Goal: Task Accomplishment & Management: Manage account settings

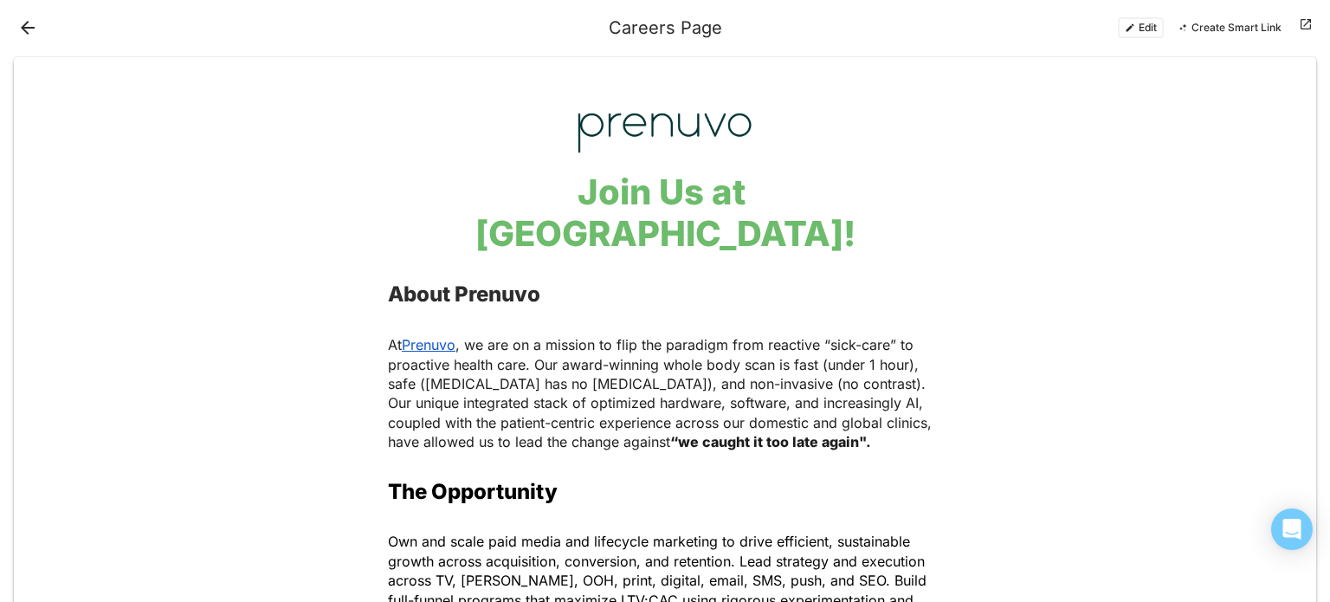
scroll to position [346, 0]
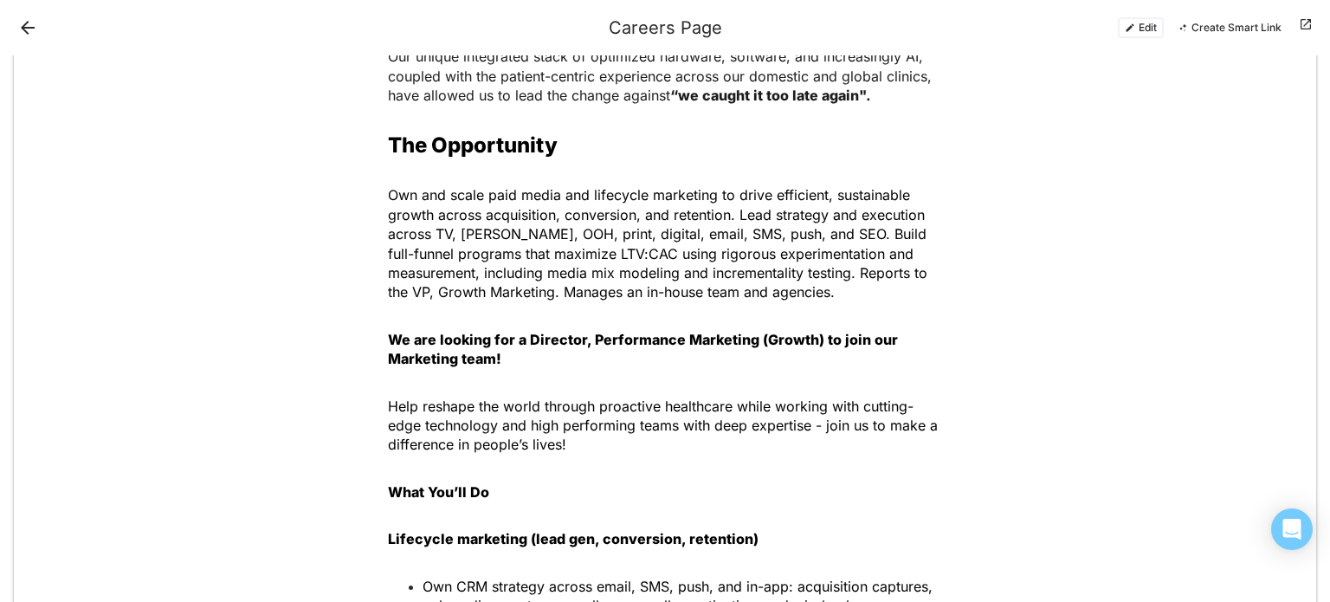
click at [31, 34] on button "Back" at bounding box center [28, 28] width 28 height 28
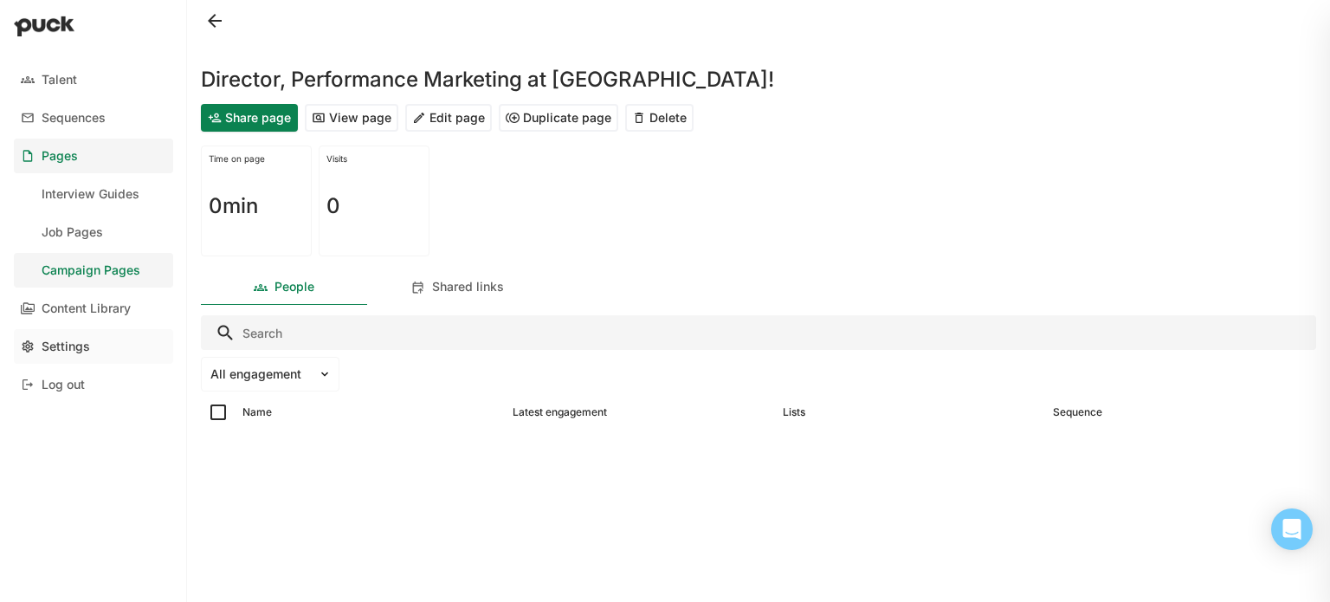
click at [76, 339] on div "Settings" at bounding box center [66, 346] width 48 height 15
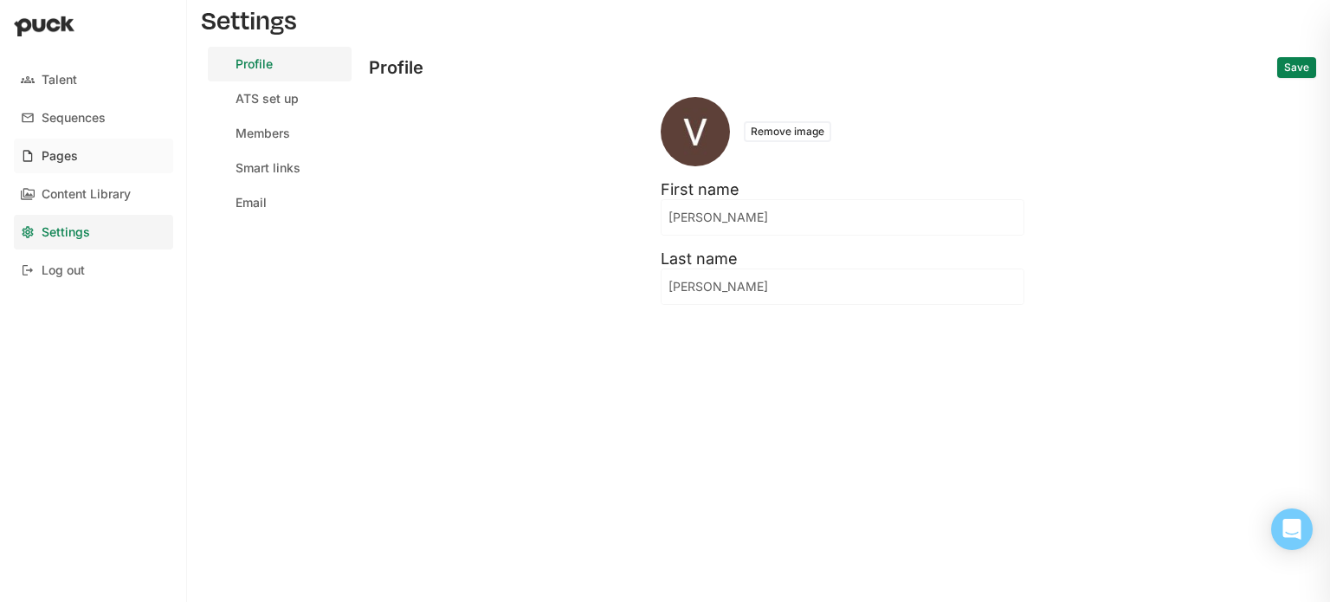
click at [28, 154] on img at bounding box center [28, 156] width 14 height 14
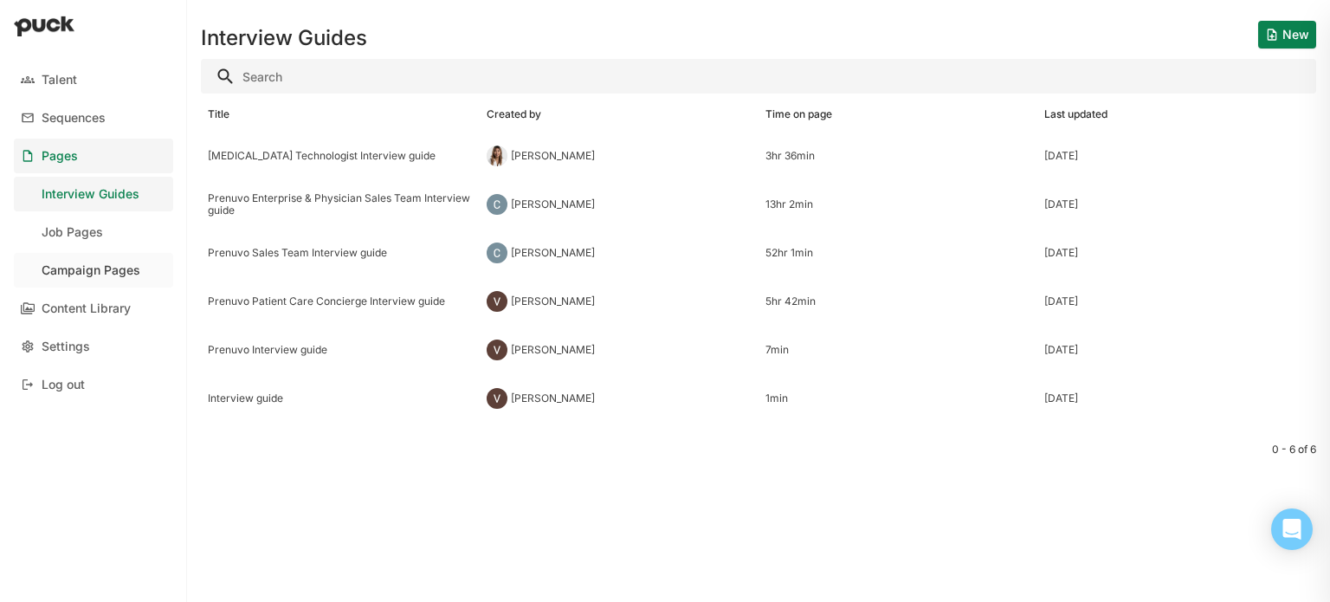
click at [69, 272] on div "Campaign Pages" at bounding box center [91, 270] width 99 height 15
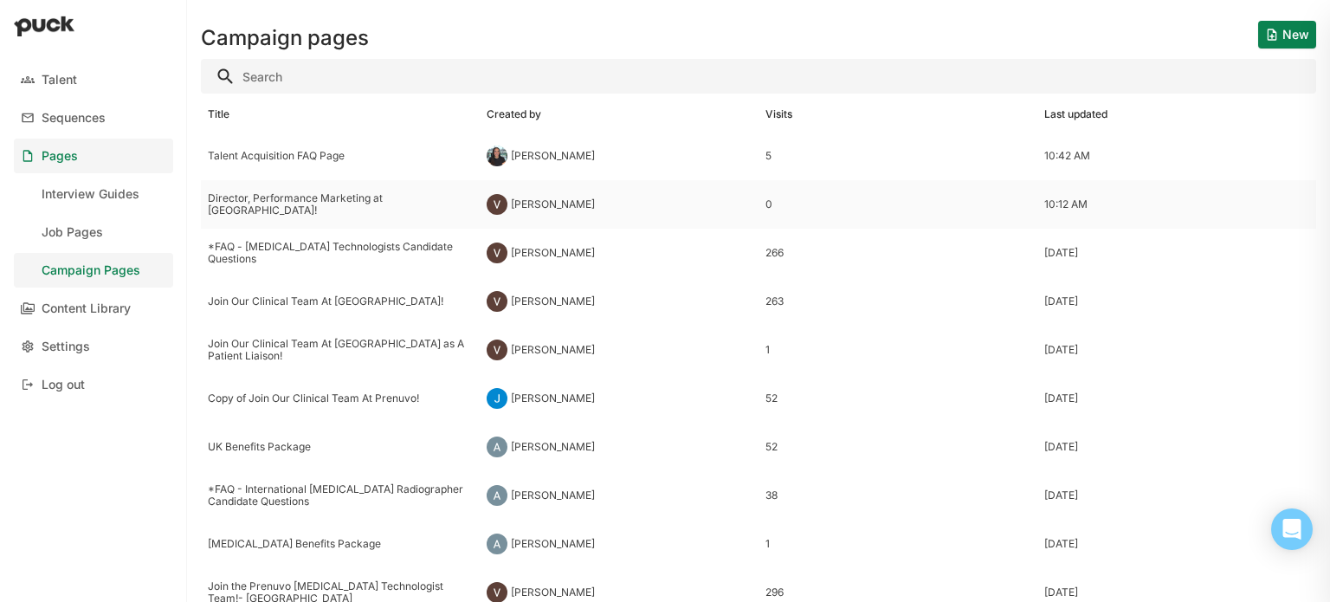
click at [389, 217] on div "Director, Performance Marketing at [GEOGRAPHIC_DATA]!" at bounding box center [340, 204] width 279 height 48
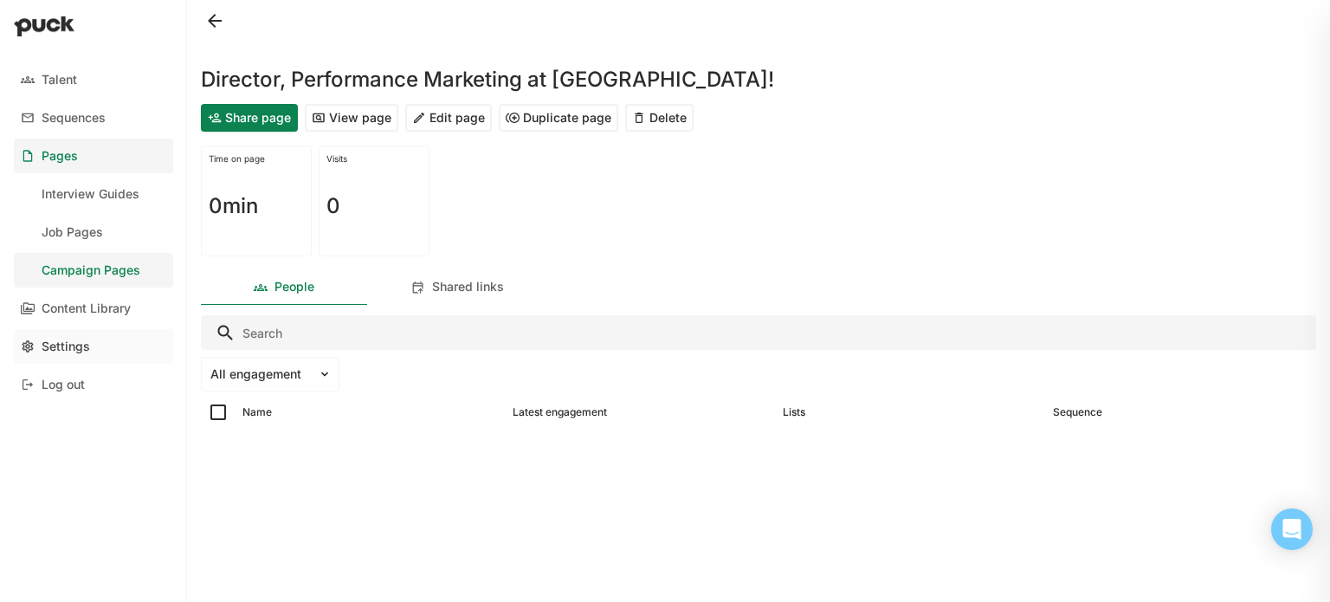
click at [60, 354] on link "Settings" at bounding box center [93, 346] width 159 height 35
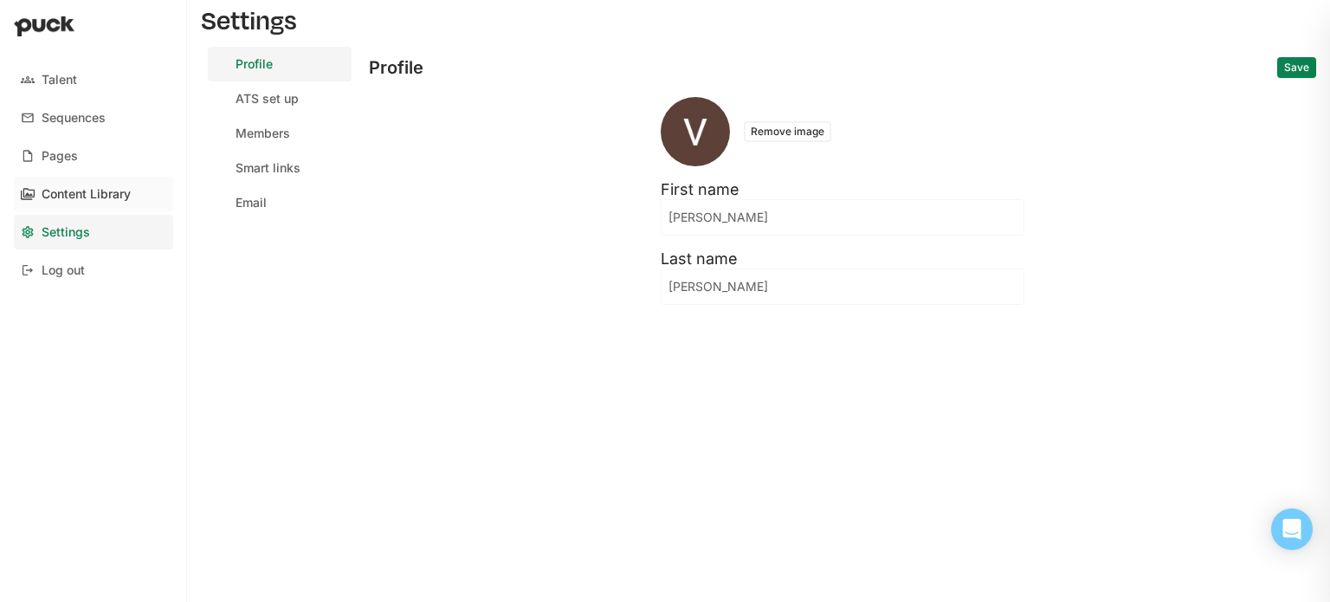
click at [99, 195] on div "Content Library" at bounding box center [86, 194] width 89 height 15
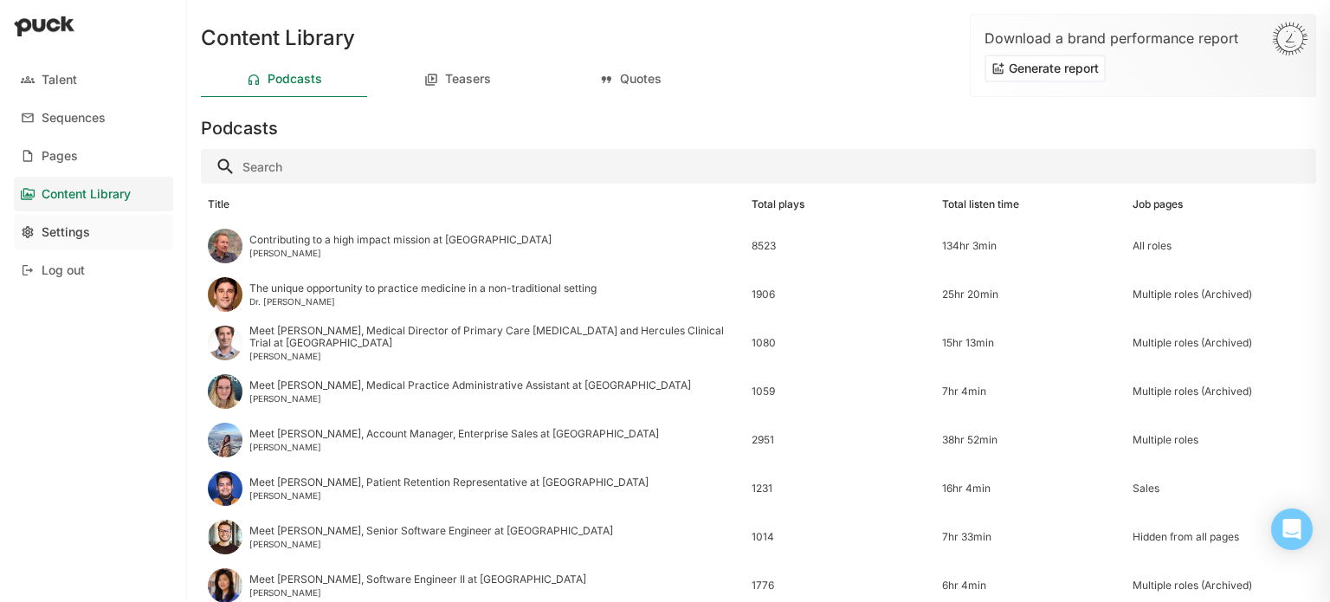
click at [76, 241] on link "Settings" at bounding box center [93, 232] width 159 height 35
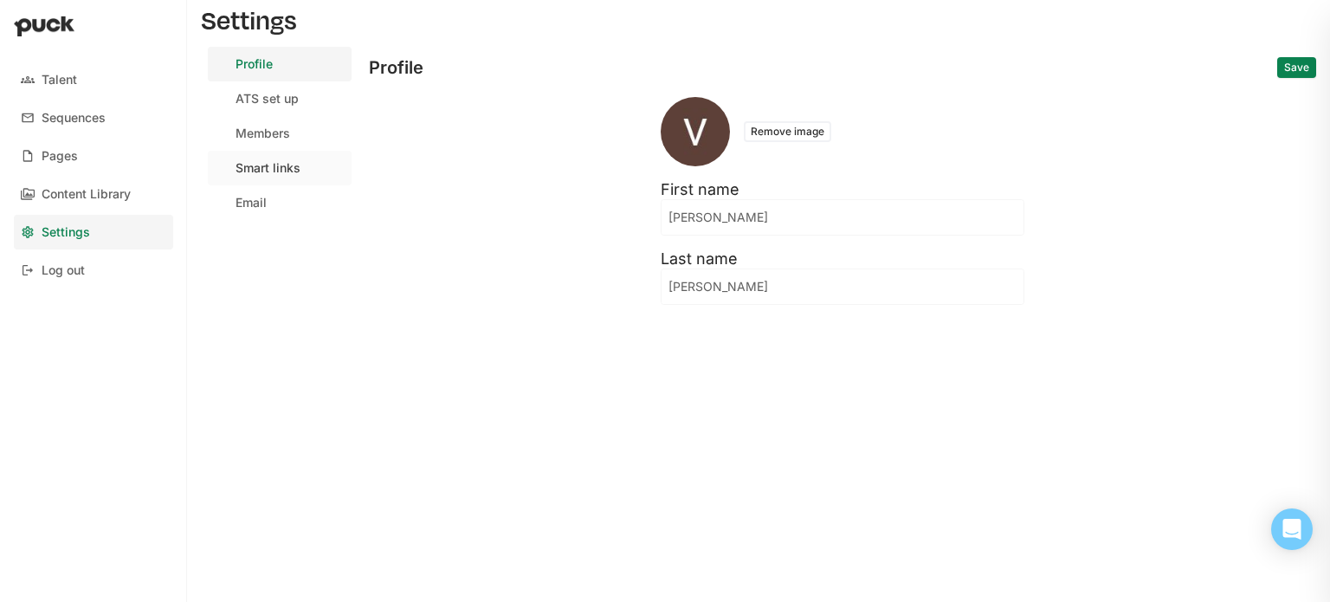
click at [267, 163] on div "Smart links" at bounding box center [267, 168] width 65 height 15
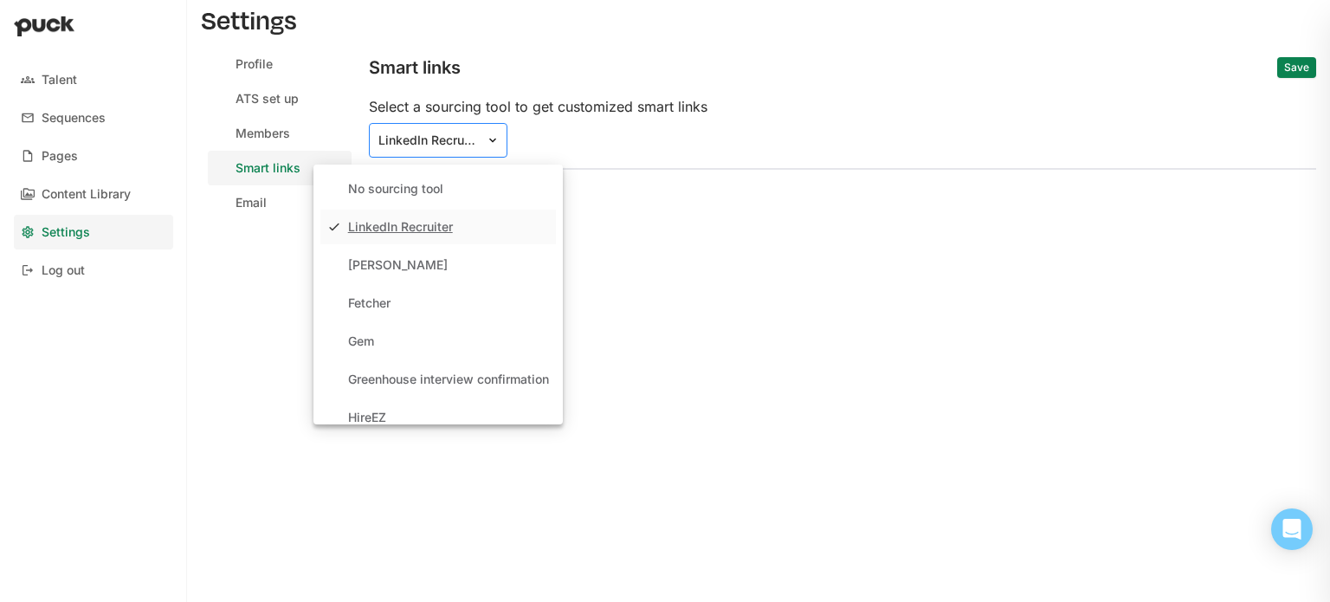
click at [409, 134] on div "LinkedIn Recruiter" at bounding box center [427, 140] width 99 height 15
click at [78, 156] on link "Pages" at bounding box center [93, 156] width 159 height 35
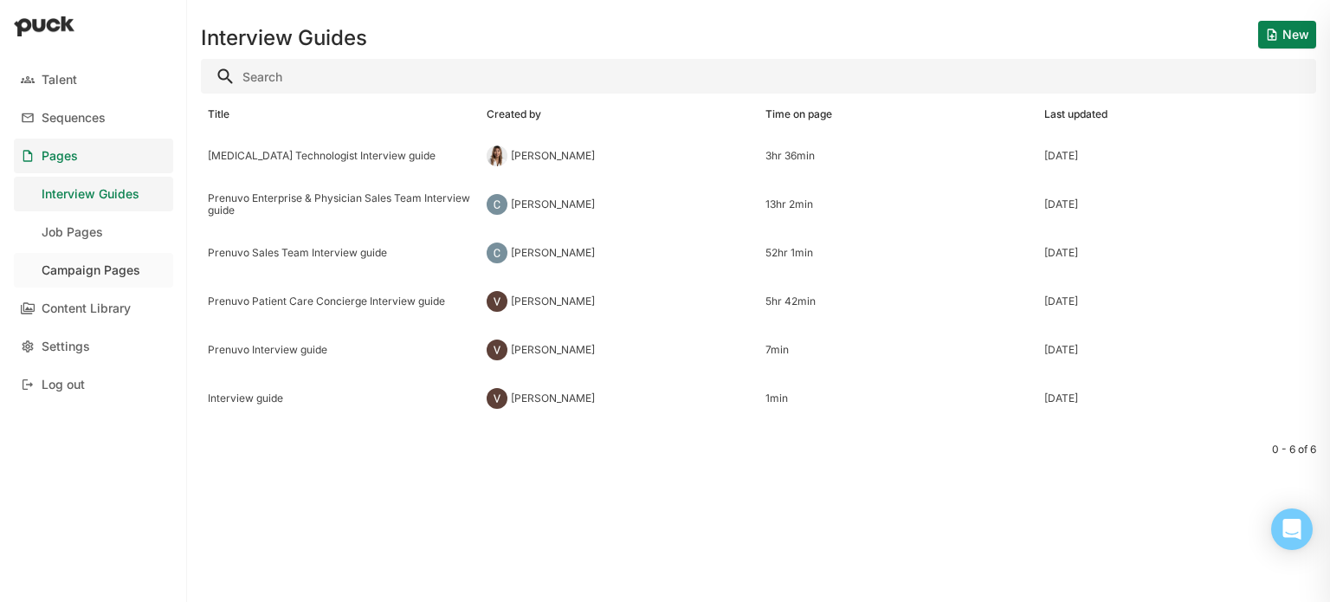
click at [85, 266] on div "Campaign Pages" at bounding box center [91, 270] width 99 height 15
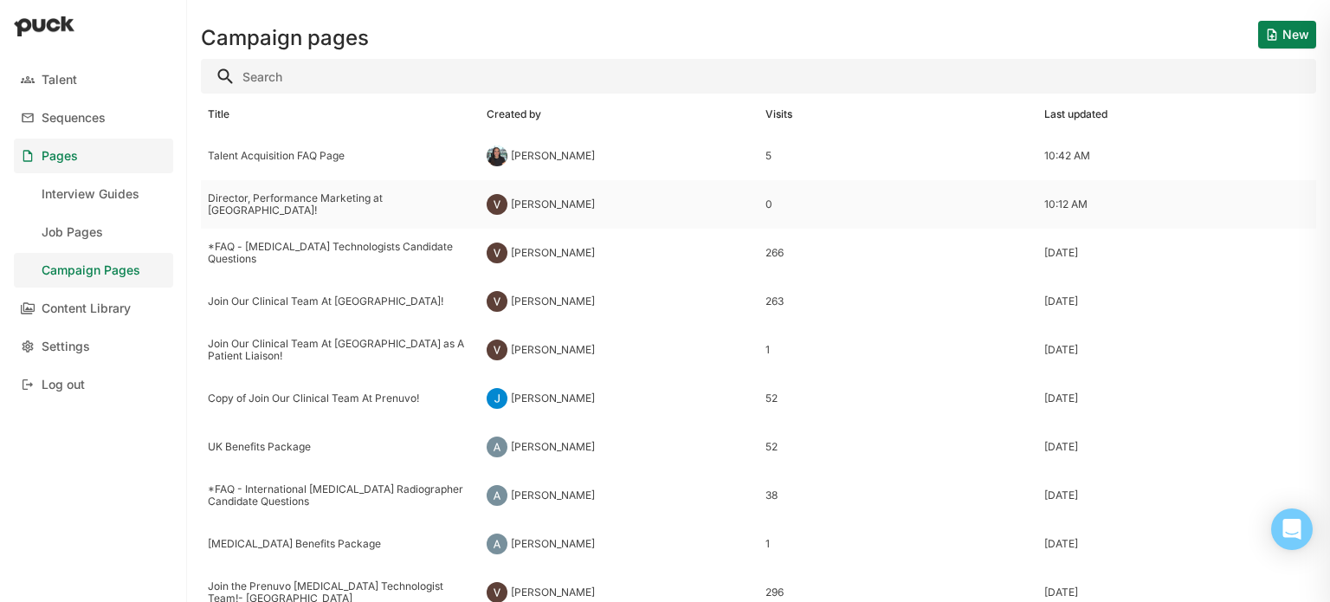
drag, startPoint x: 609, startPoint y: 200, endPoint x: 225, endPoint y: 204, distance: 384.4
click at [225, 204] on div "Director, Performance Marketing at [GEOGRAPHIC_DATA]!" at bounding box center [340, 204] width 265 height 25
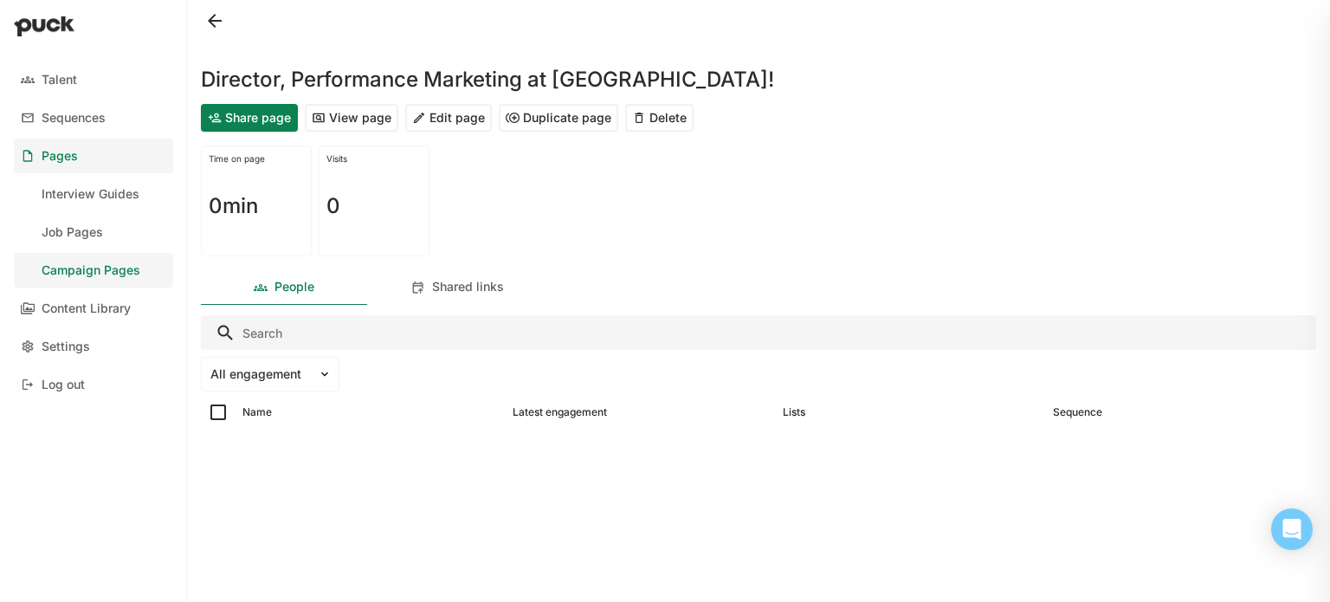
click at [475, 114] on button "Edit page" at bounding box center [448, 118] width 87 height 28
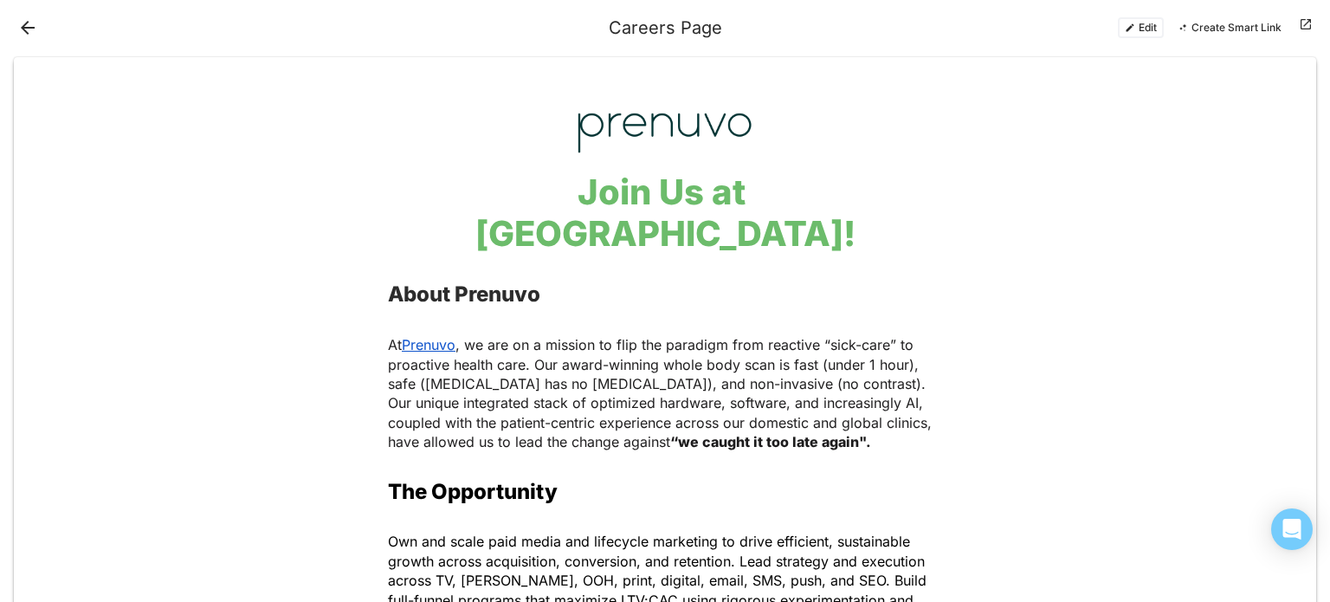
click at [1251, 29] on button "Create Smart Link" at bounding box center [1229, 27] width 118 height 21
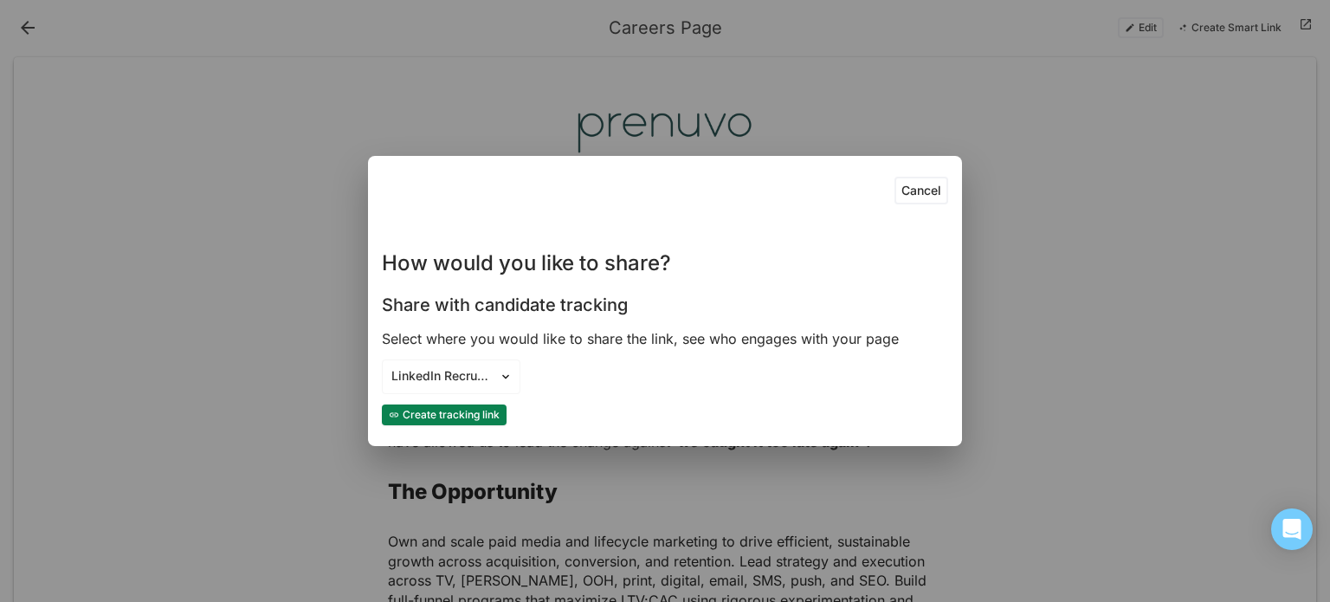
click at [1118, 151] on div "Cancel How would you like to share? Share with candidate tracking Select where …" at bounding box center [665, 301] width 1330 height 602
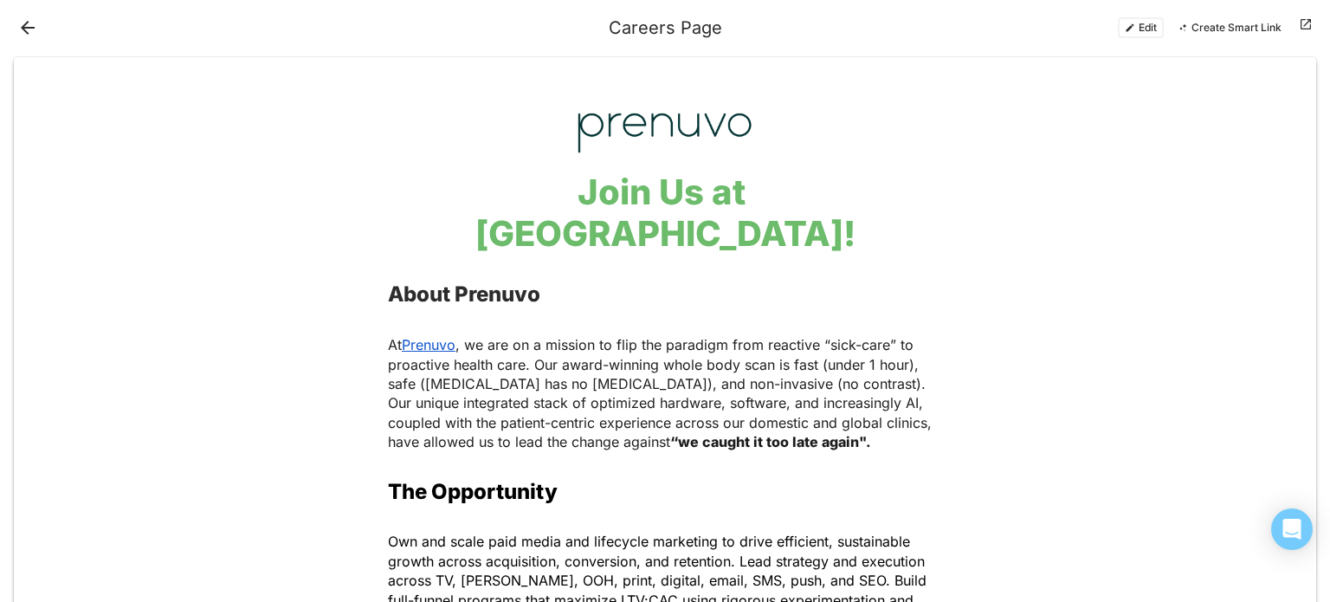
click at [1146, 21] on button "Edit" at bounding box center [1141, 27] width 46 height 21
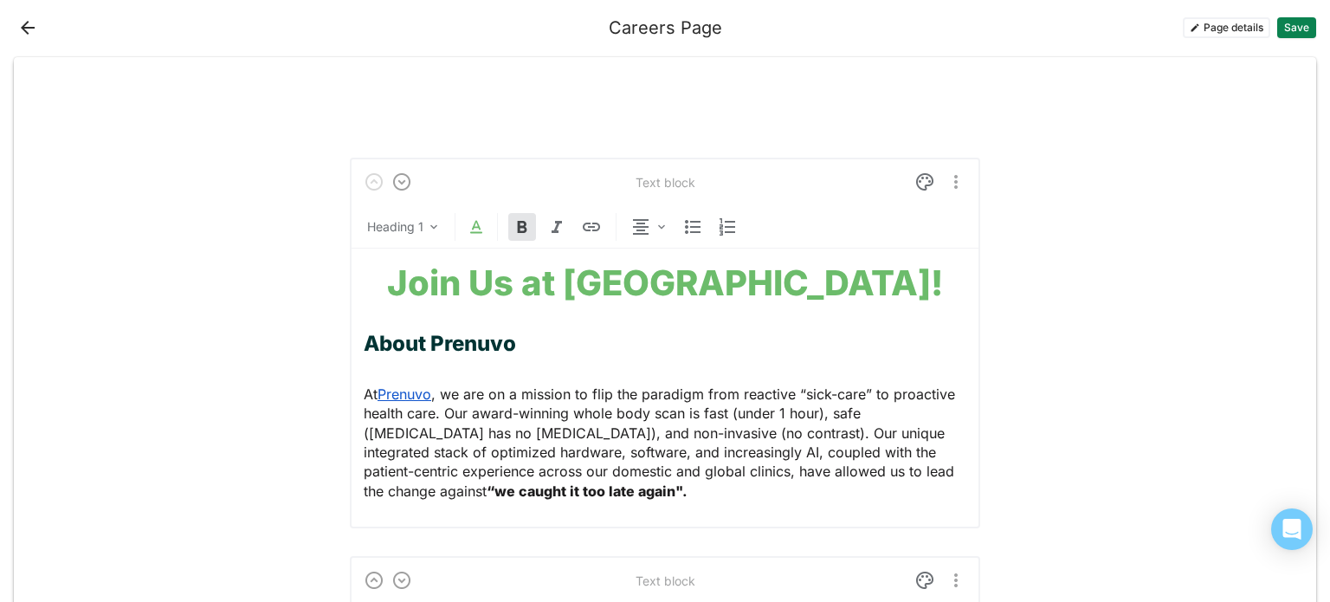
click at [1243, 21] on button "Page details" at bounding box center [1226, 27] width 87 height 21
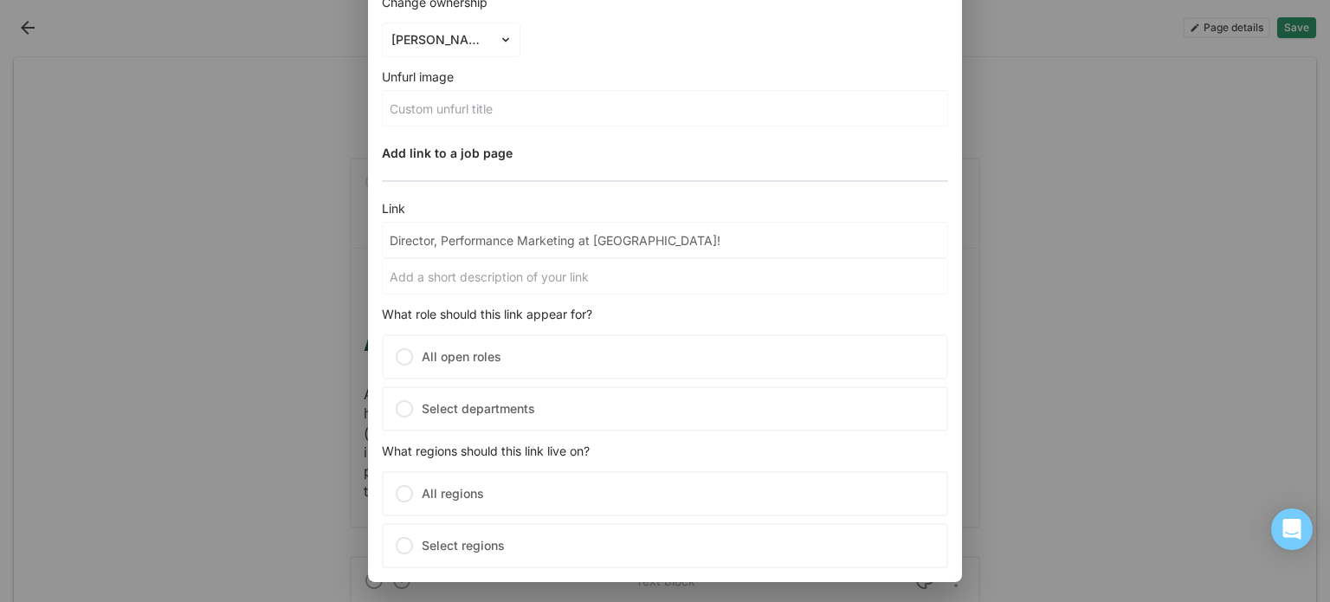
scroll to position [389, 0]
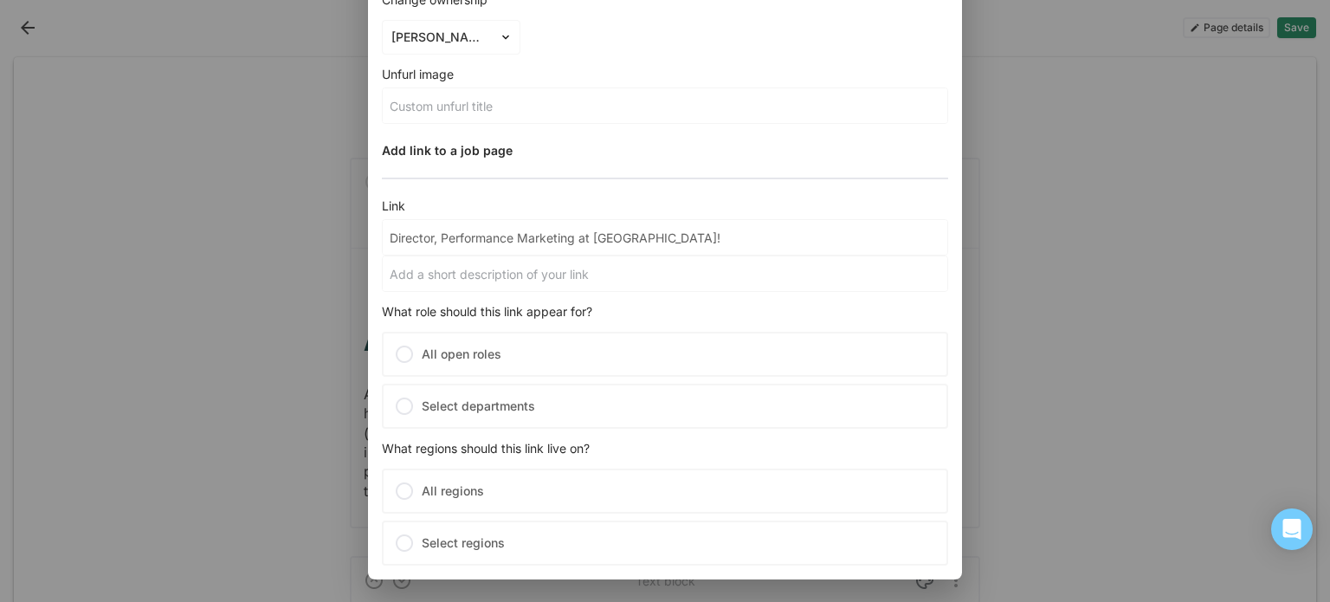
click at [1039, 42] on div "Close Page details Title Director, Performance Marketing at Prenuvo! URL https:…" at bounding box center [665, 301] width 1330 height 602
click at [1041, 42] on div "Close Page details Title Director, Performance Marketing at Prenuvo! URL https:…" at bounding box center [665, 301] width 1330 height 602
click at [1143, 30] on div "Close Page details Title Director, Performance Marketing at Prenuvo! URL https:…" at bounding box center [665, 301] width 1330 height 602
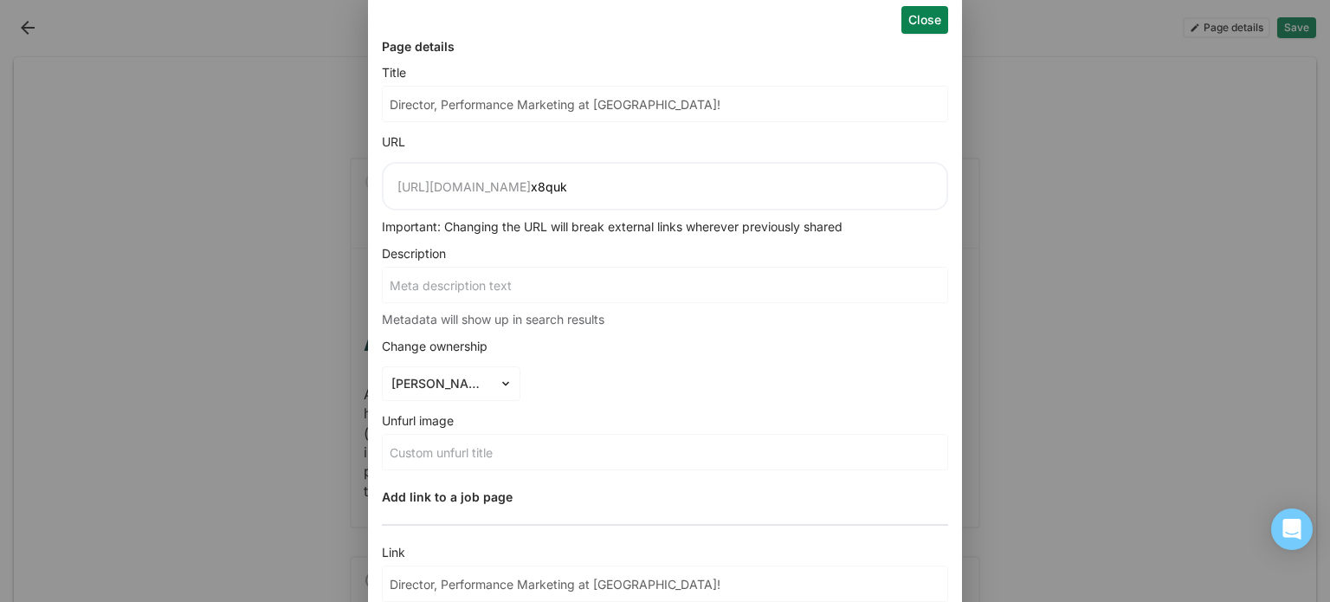
scroll to position [0, 0]
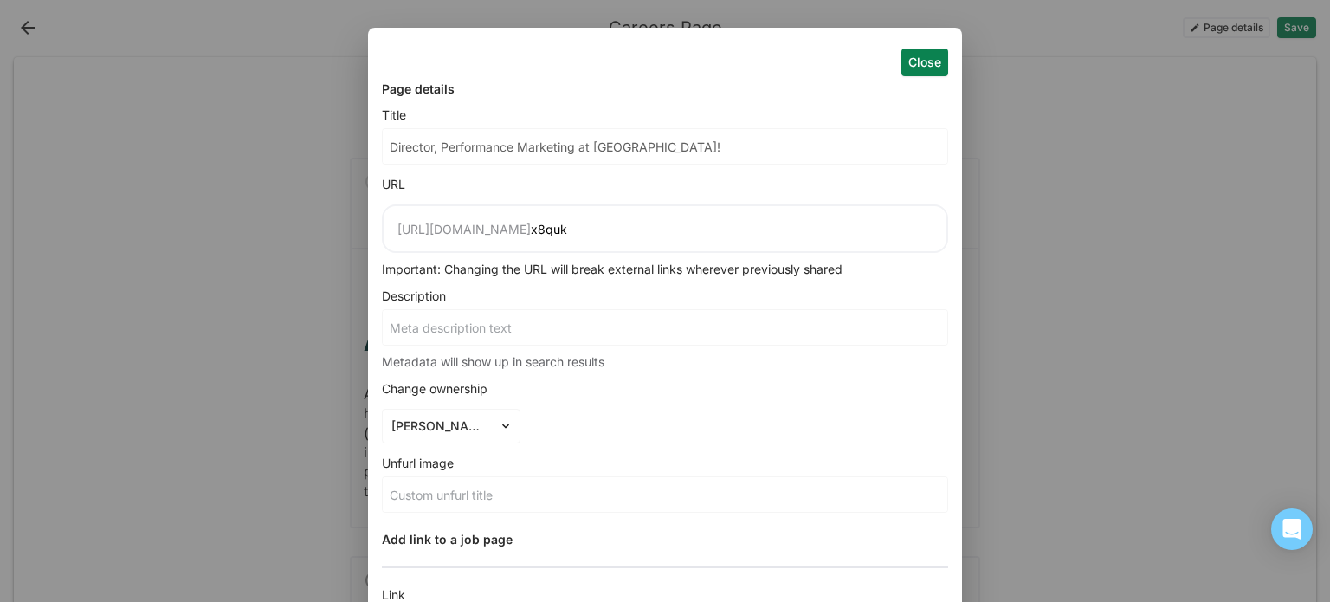
click at [920, 54] on button "Close" at bounding box center [924, 62] width 47 height 28
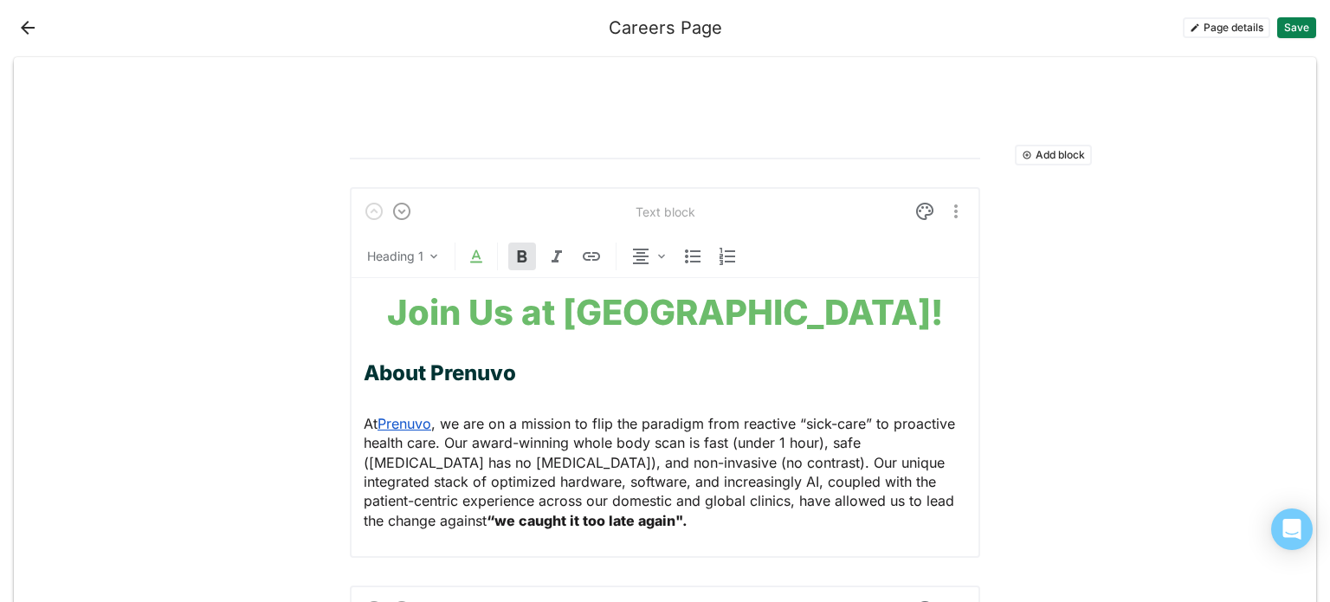
click at [945, 215] on img "More options" at bounding box center [955, 211] width 21 height 21
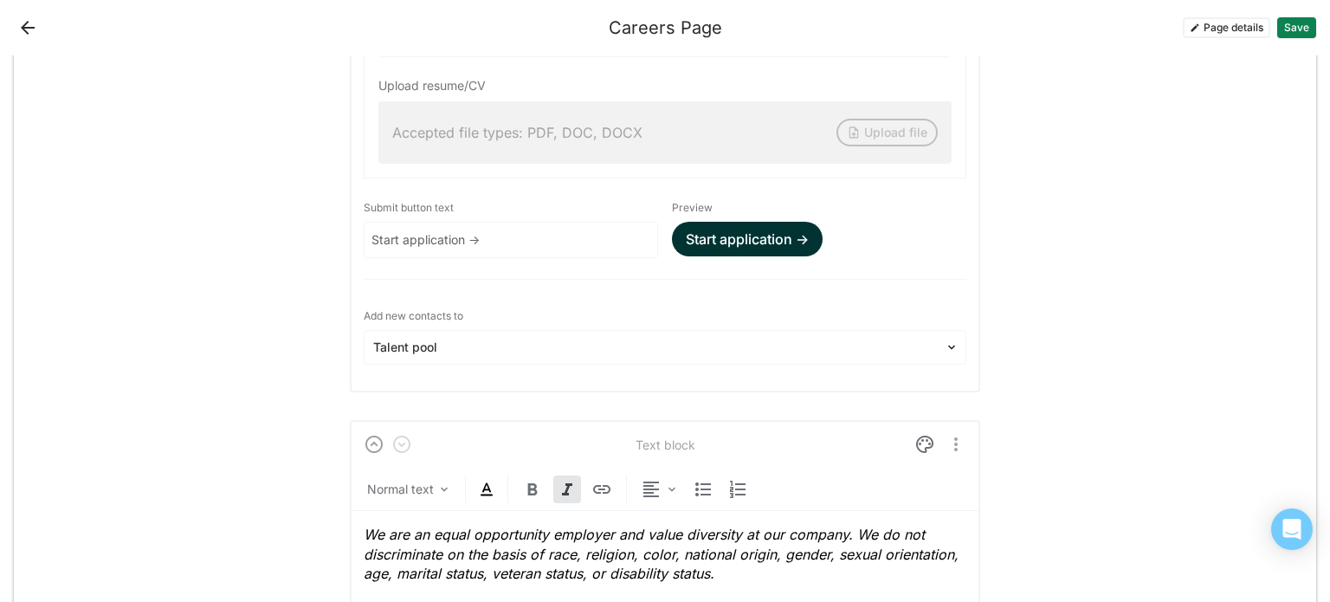
scroll to position [7893, 0]
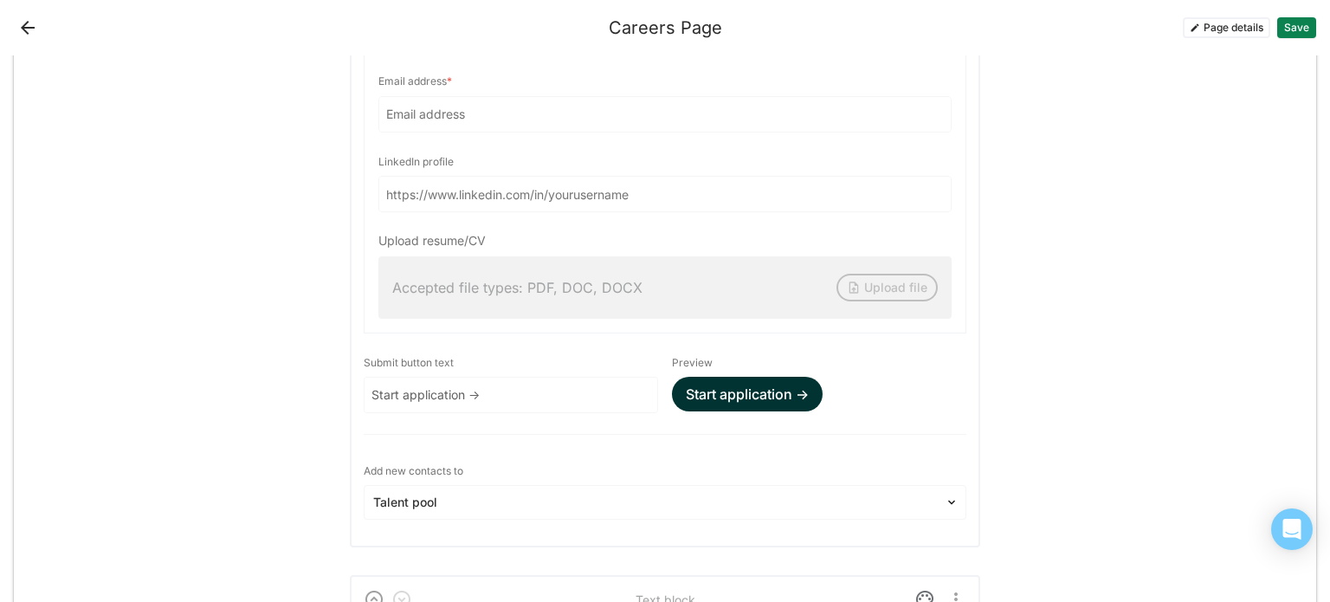
click at [1254, 30] on button "Page details" at bounding box center [1226, 27] width 87 height 21
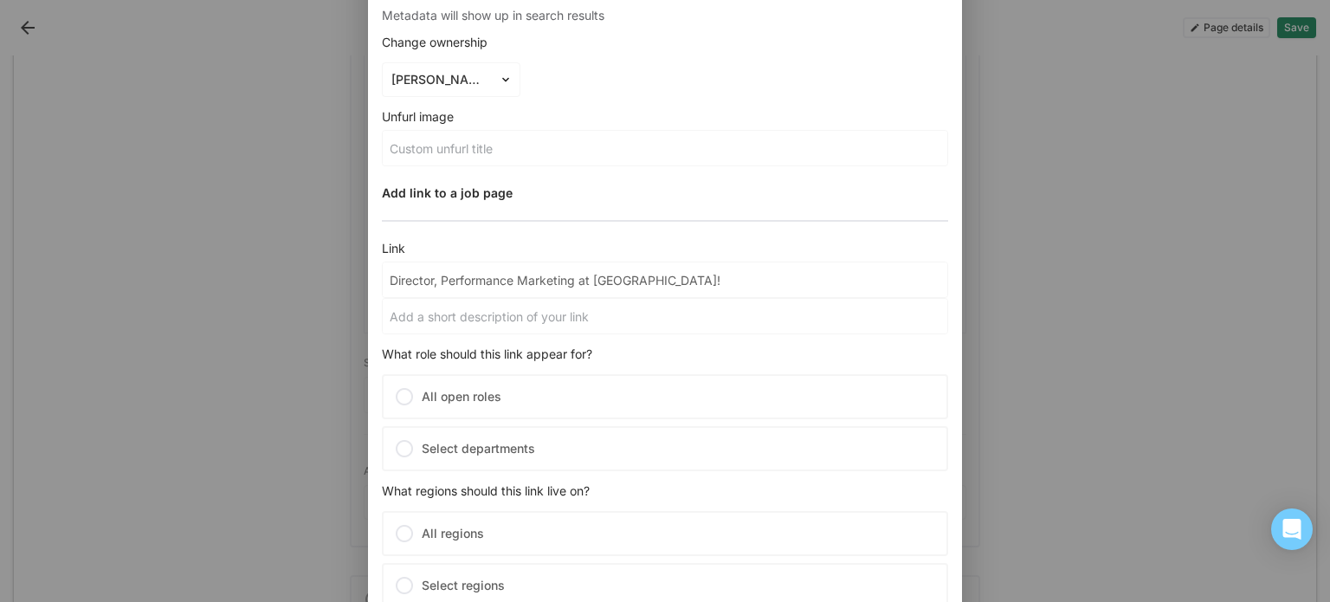
scroll to position [389, 0]
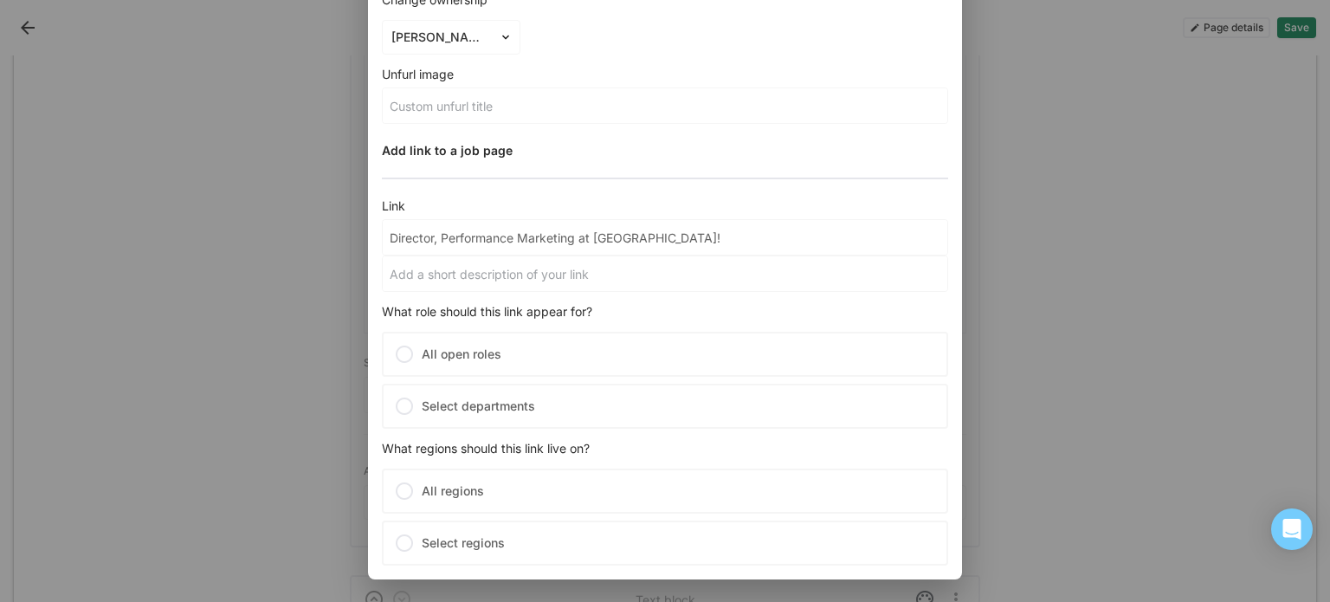
click at [1088, 110] on div "Close Page details Title Director, Performance Marketing at Prenuvo! URL https:…" at bounding box center [665, 301] width 1330 height 602
click at [1233, 138] on div "Close Page details Title Director, Performance Marketing at Prenuvo! URL https:…" at bounding box center [665, 301] width 1330 height 602
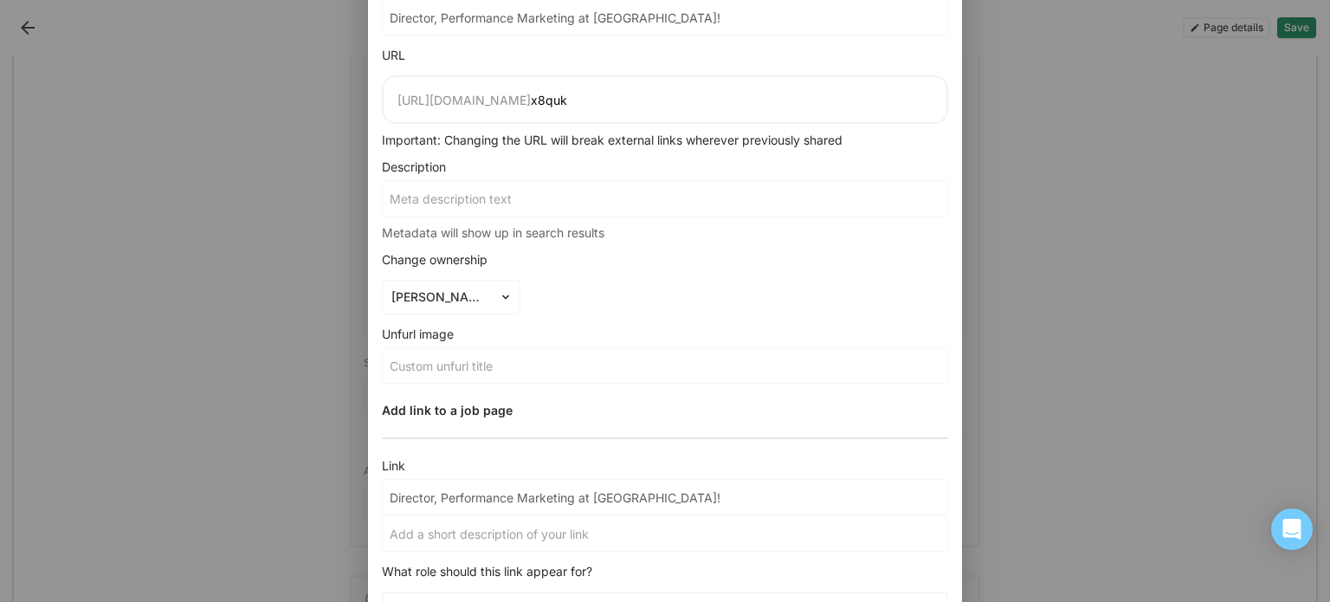
scroll to position [0, 0]
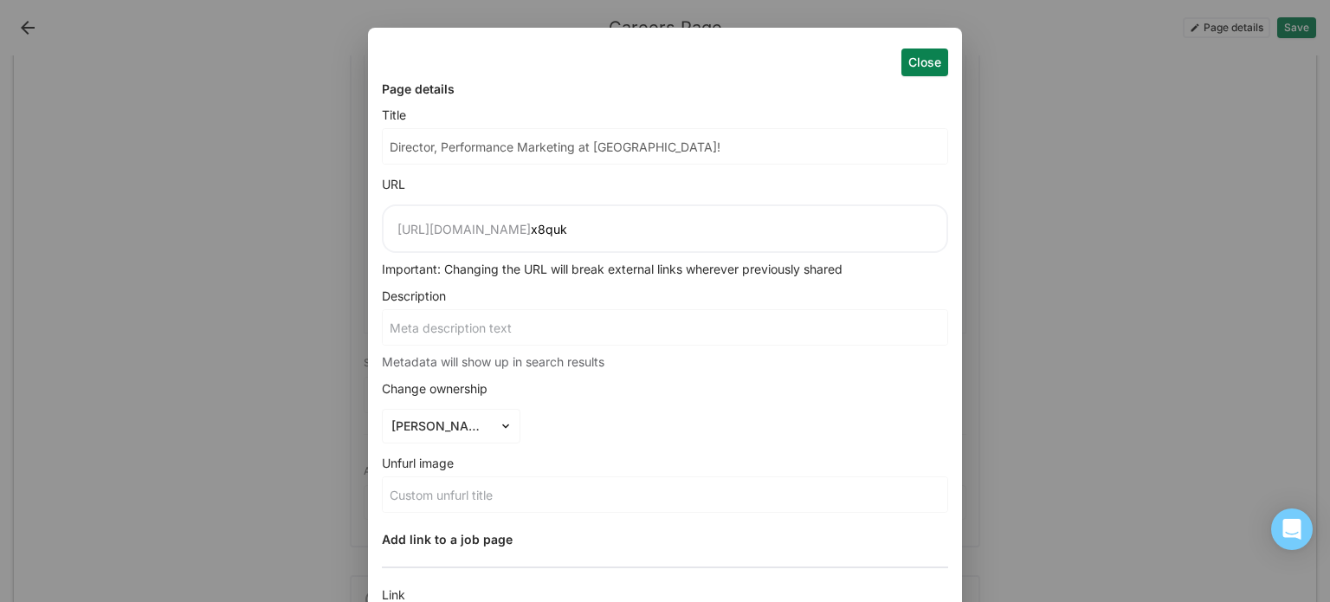
click at [929, 60] on button "Close" at bounding box center [924, 62] width 47 height 28
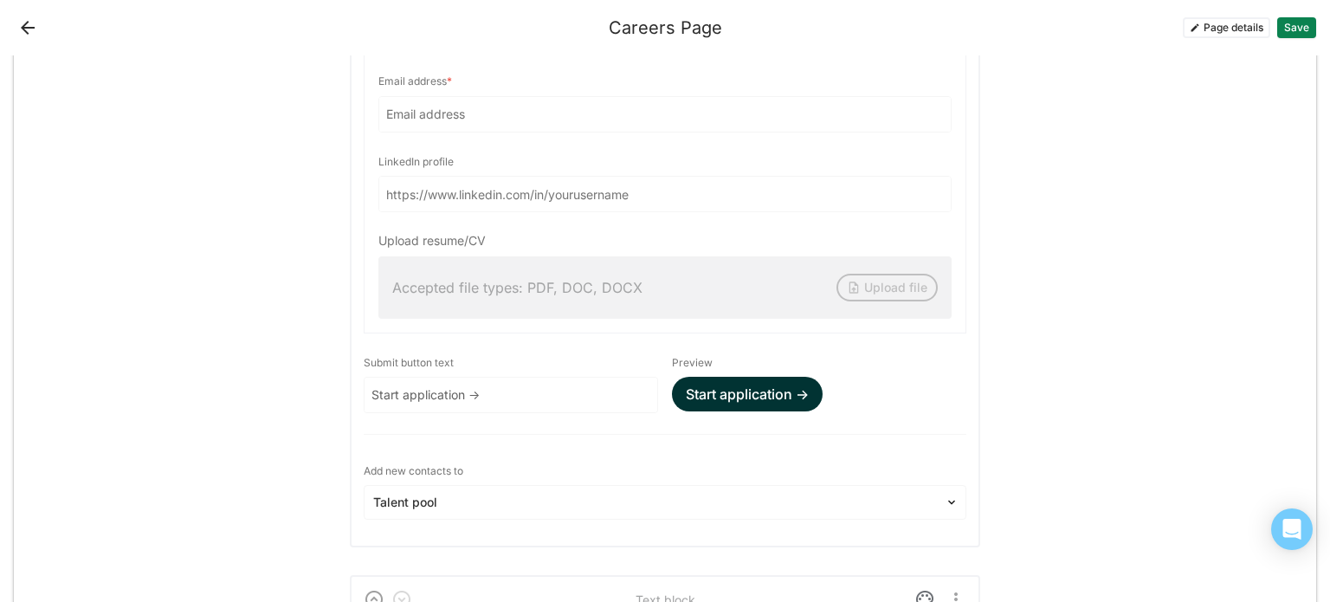
click at [1297, 28] on button "Save" at bounding box center [1296, 27] width 39 height 21
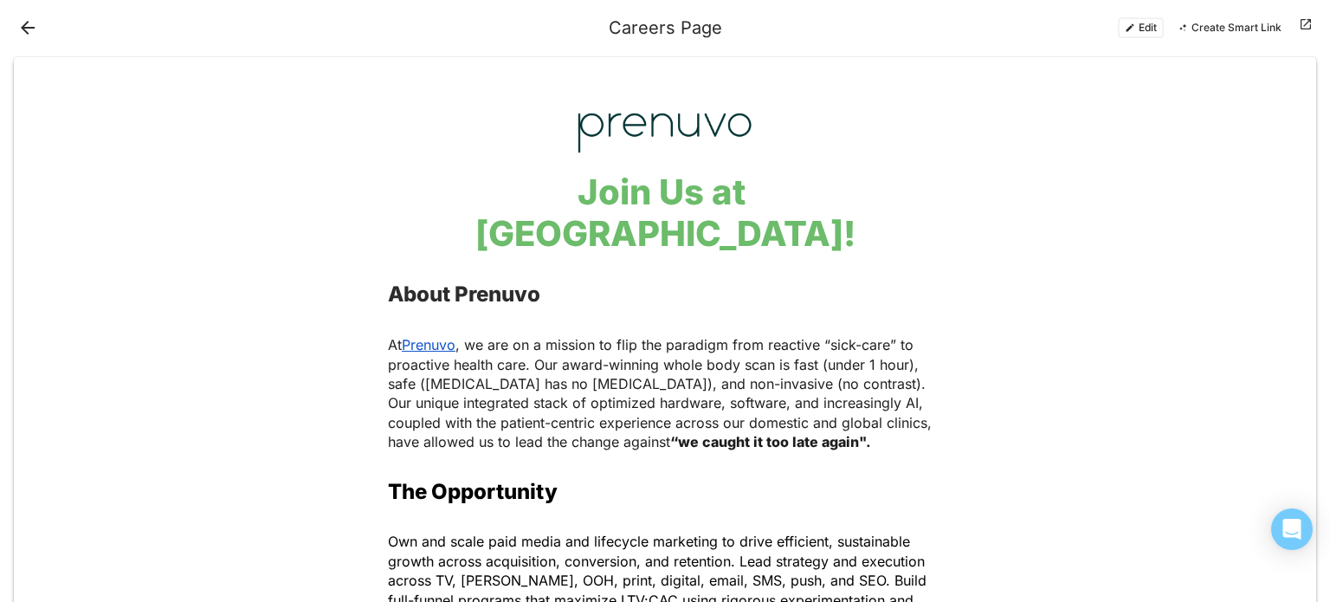
click at [23, 20] on button "Back" at bounding box center [28, 28] width 28 height 28
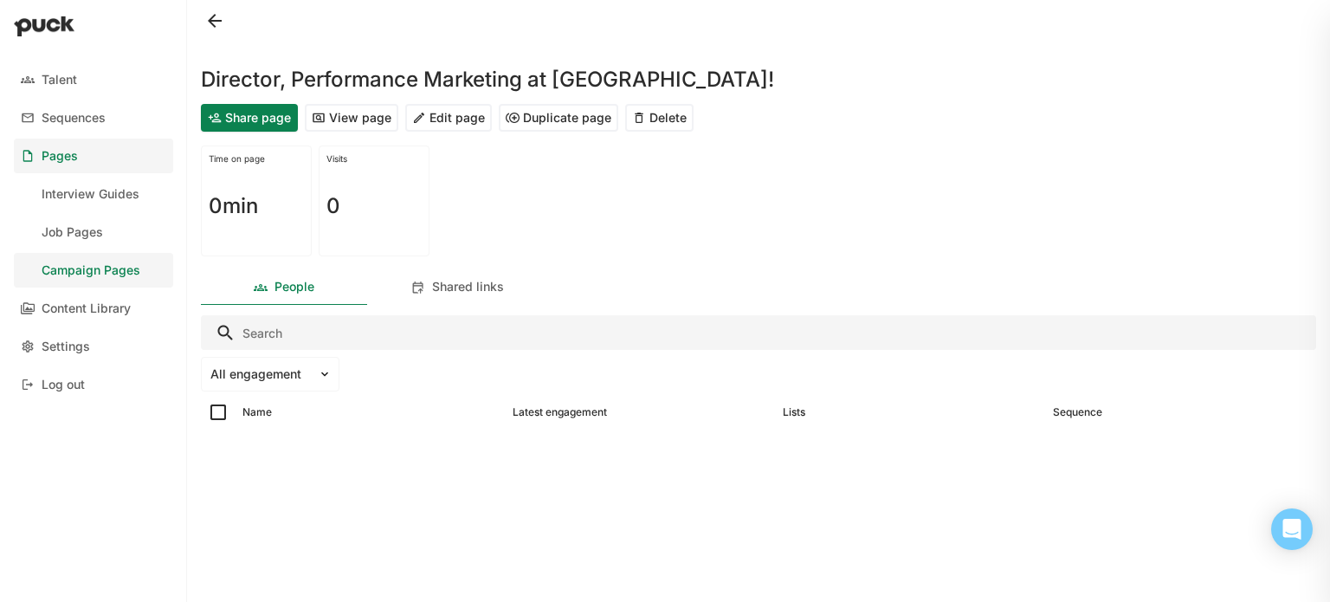
click at [310, 290] on div "People" at bounding box center [294, 287] width 40 height 15
click at [282, 285] on div "People" at bounding box center [294, 287] width 40 height 15
click at [65, 80] on div "Talent" at bounding box center [59, 80] width 35 height 15
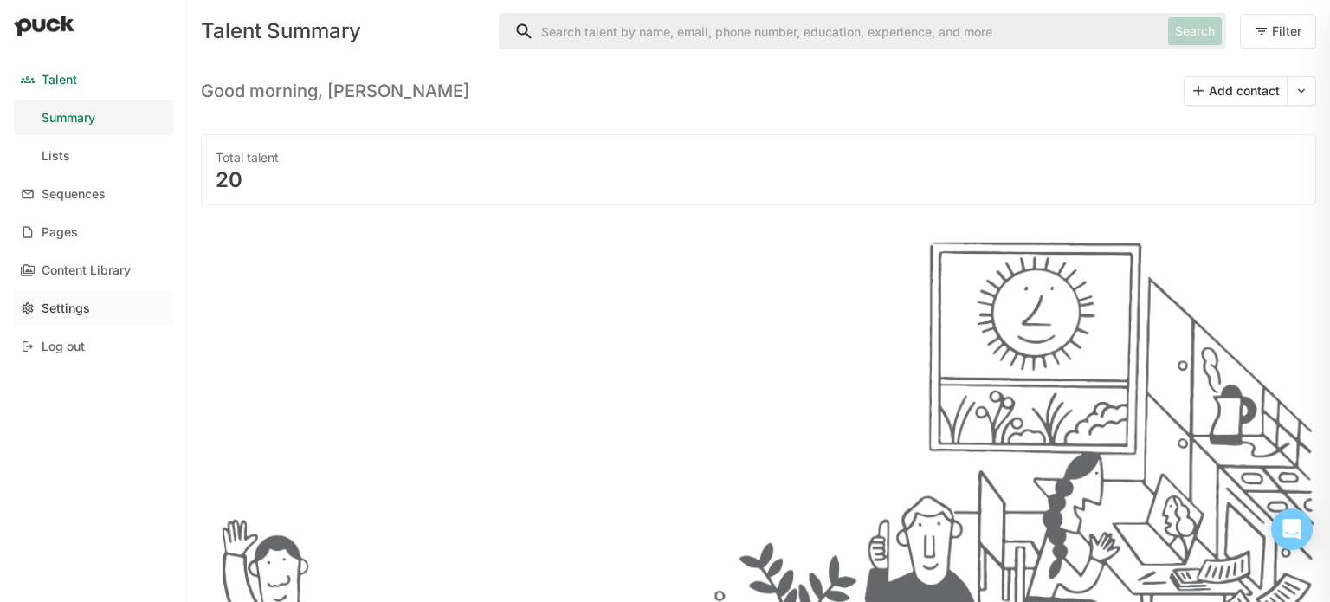
click at [59, 306] on div "Settings" at bounding box center [66, 308] width 48 height 15
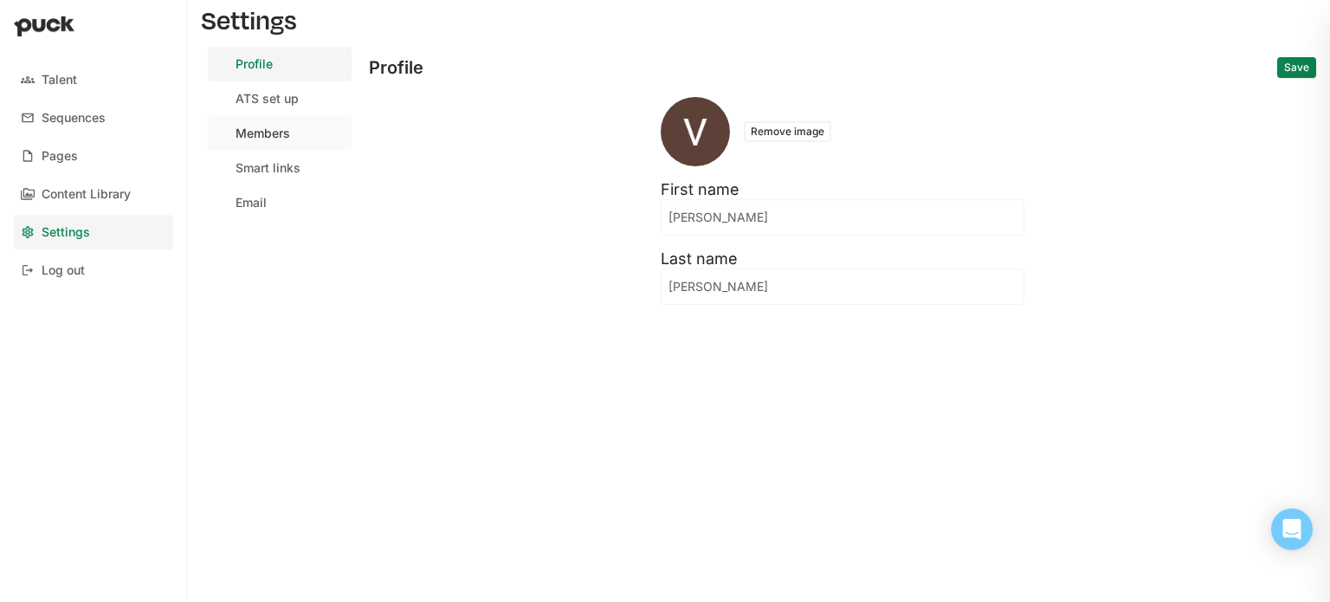
click at [299, 135] on link "Members" at bounding box center [280, 133] width 144 height 35
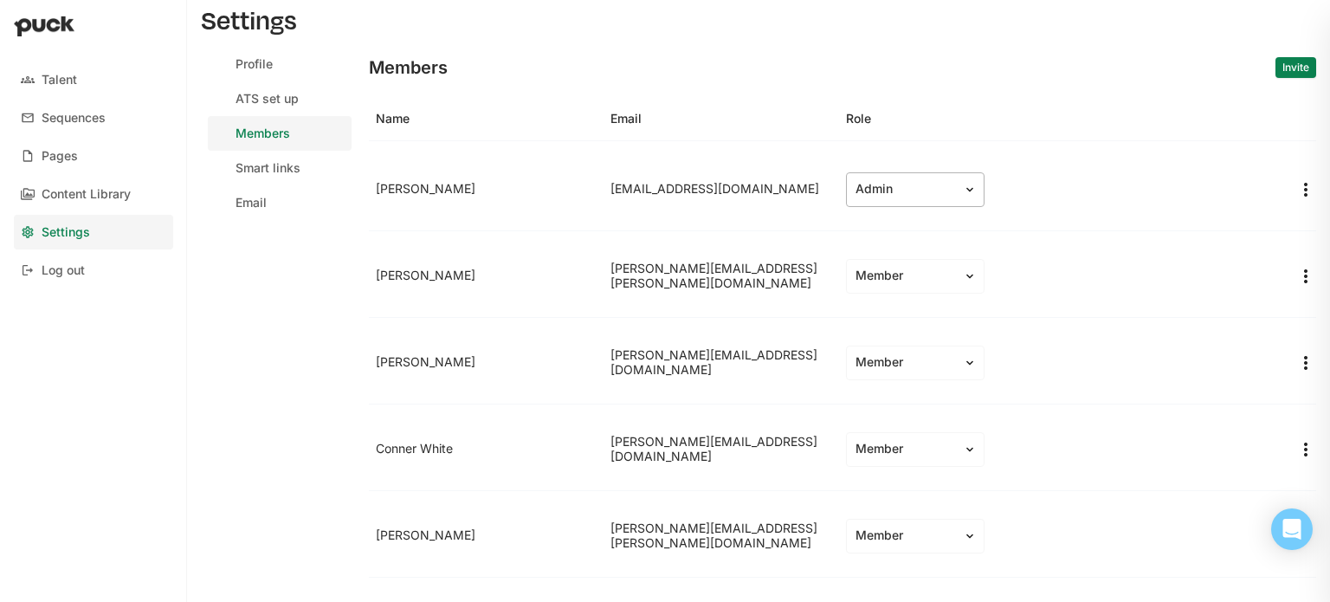
click at [902, 187] on div "Admin" at bounding box center [904, 189] width 99 height 15
click at [896, 274] on div "Member" at bounding box center [904, 275] width 48 height 15
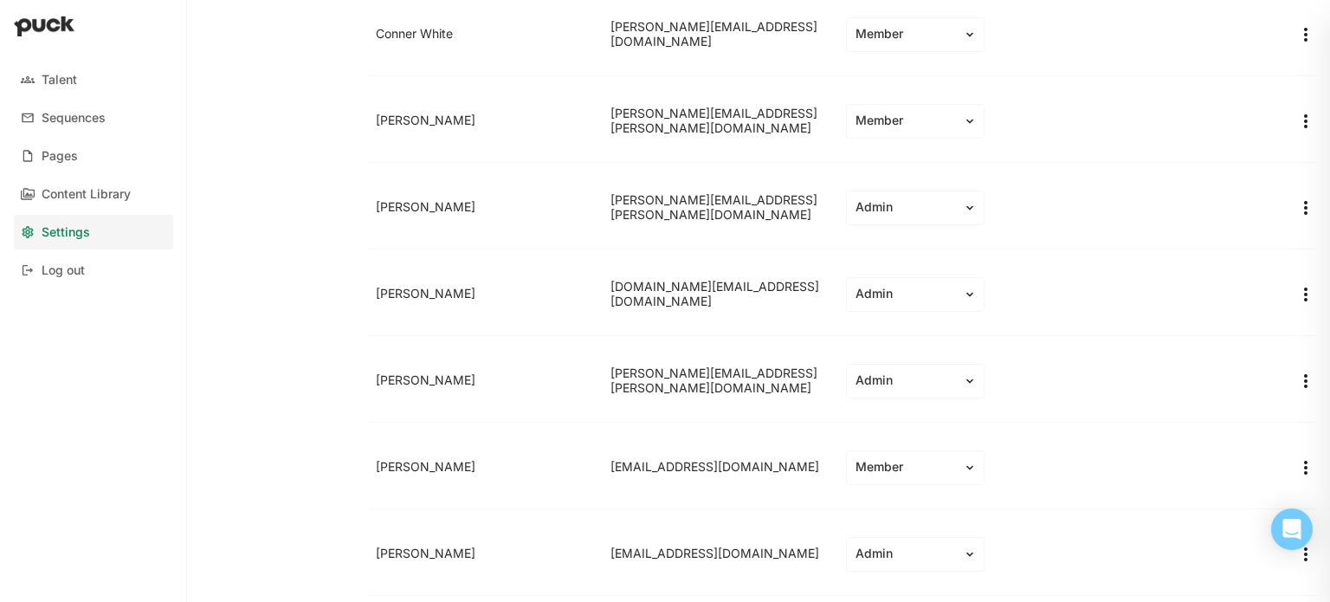
scroll to position [519, 0]
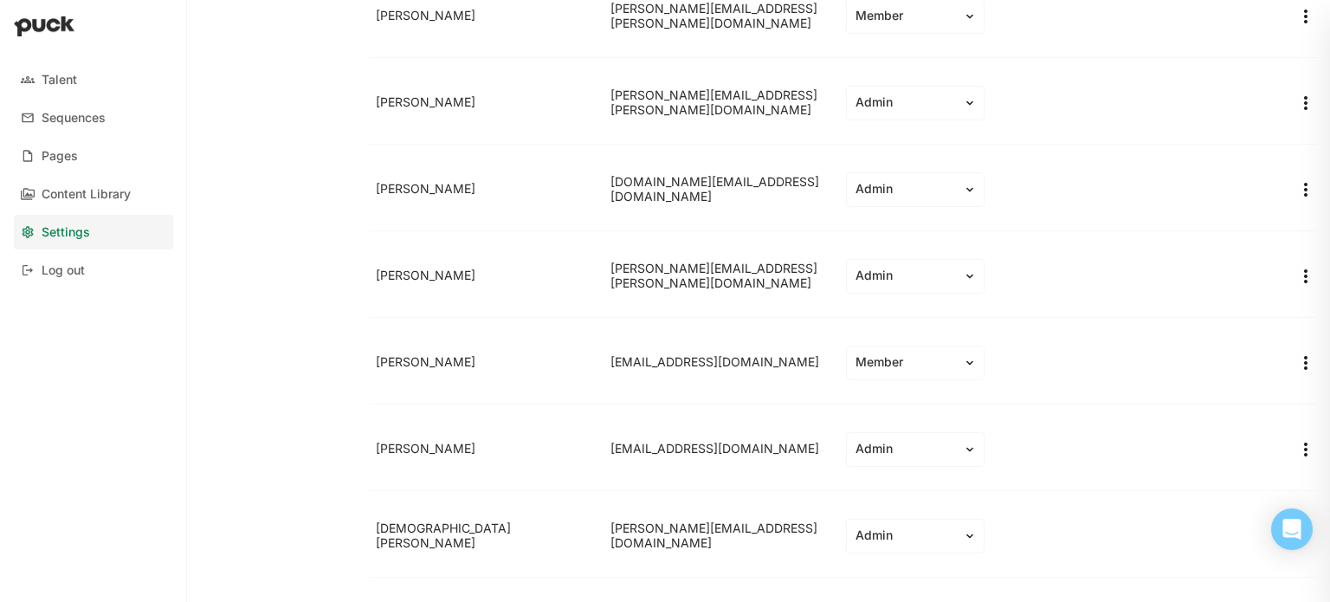
click at [1295, 188] on img "More options" at bounding box center [1305, 189] width 21 height 21
click at [1259, 224] on div "Remove team member" at bounding box center [1224, 230] width 128 height 15
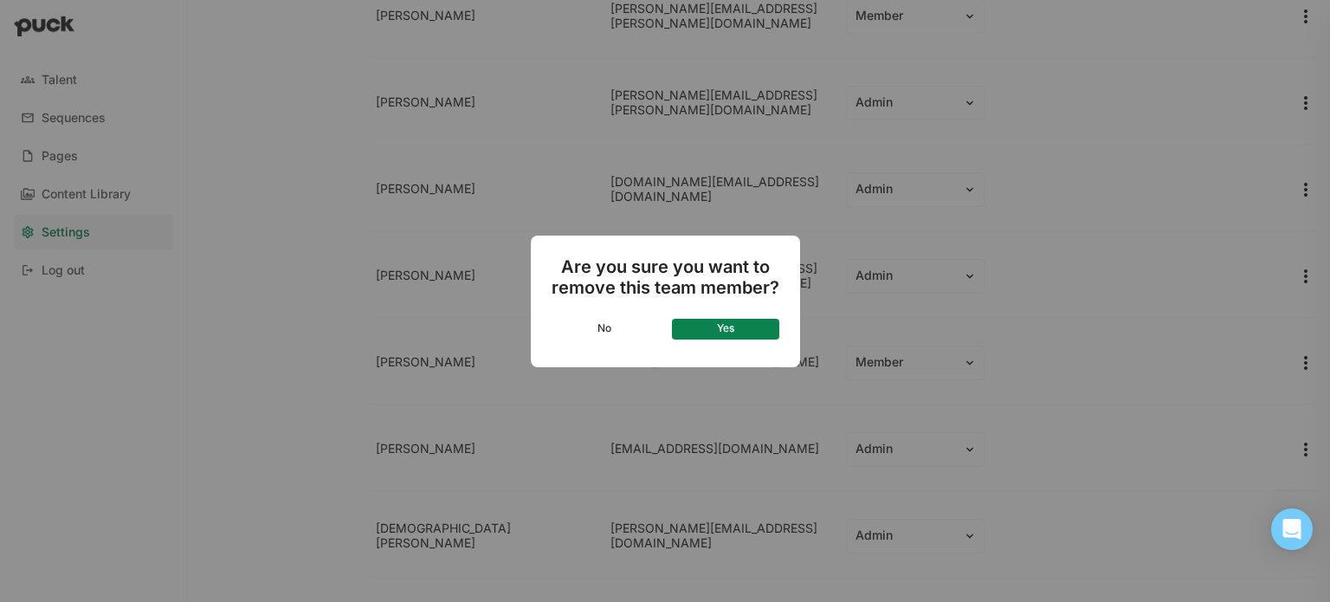
click at [700, 326] on button "Yes" at bounding box center [725, 329] width 107 height 21
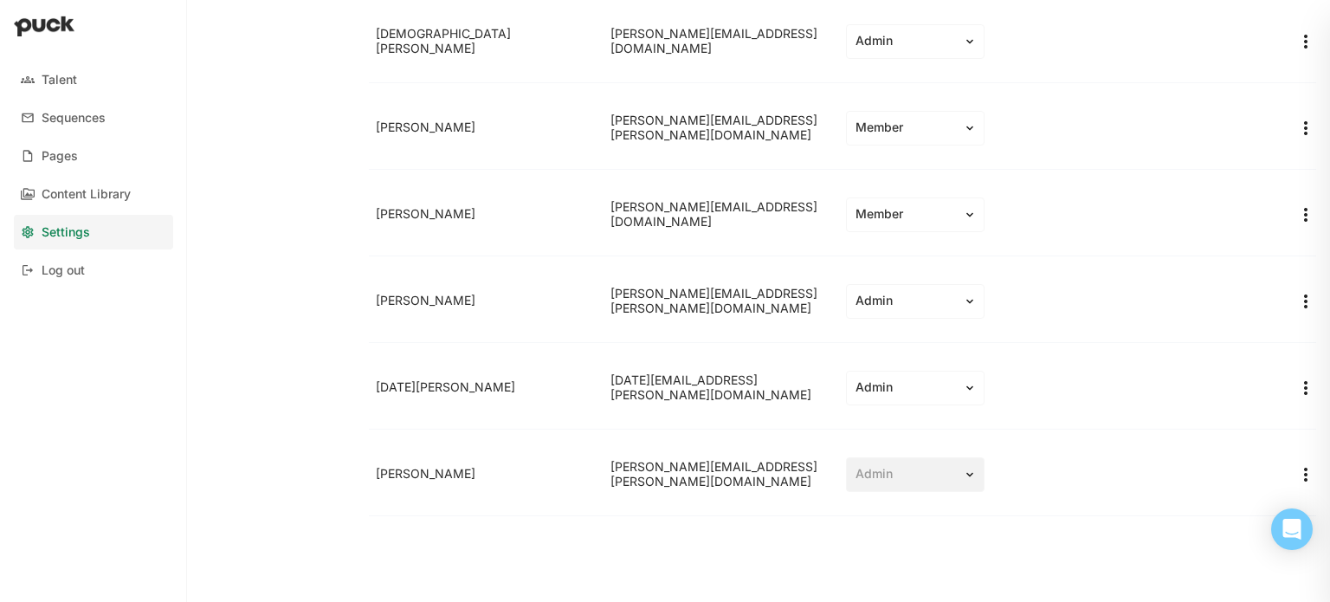
scroll to position [928, 0]
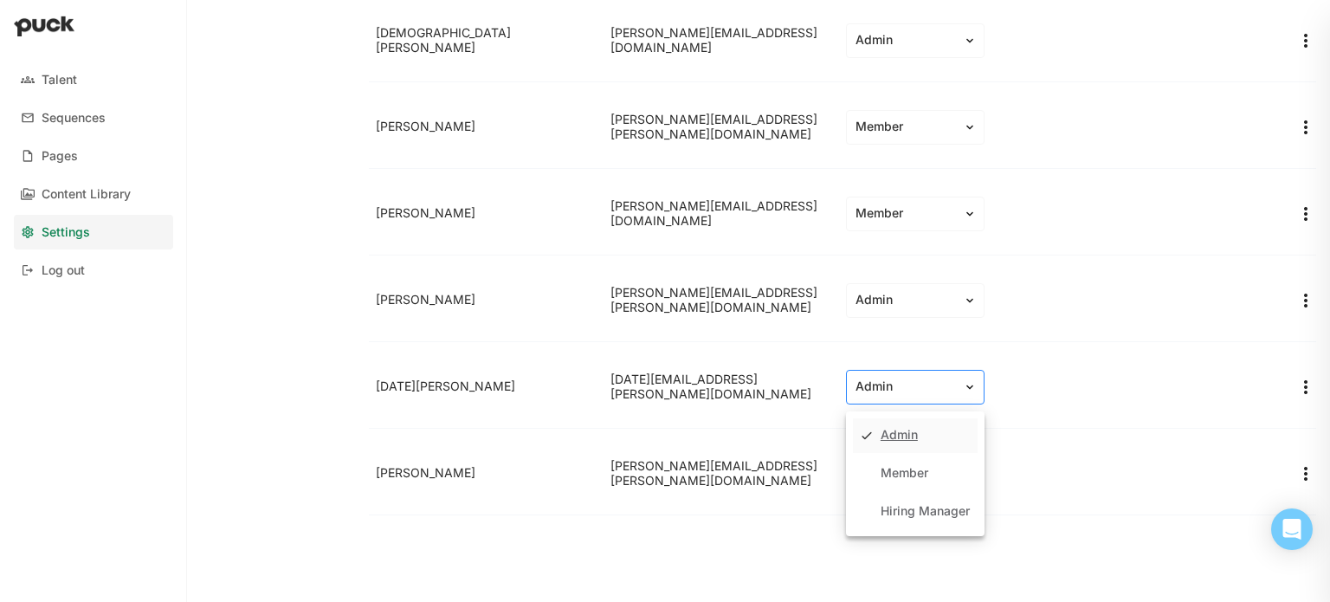
click at [873, 374] on div "Admin" at bounding box center [915, 387] width 139 height 35
click at [873, 470] on div "Member" at bounding box center [915, 473] width 125 height 35
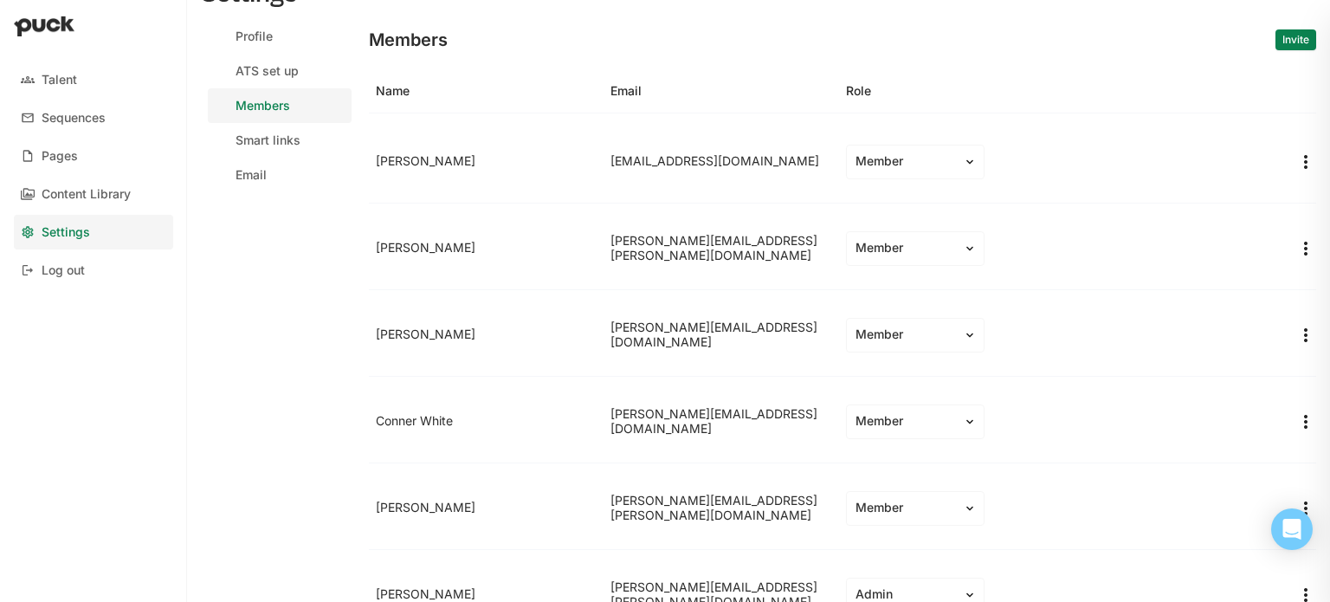
scroll to position [0, 0]
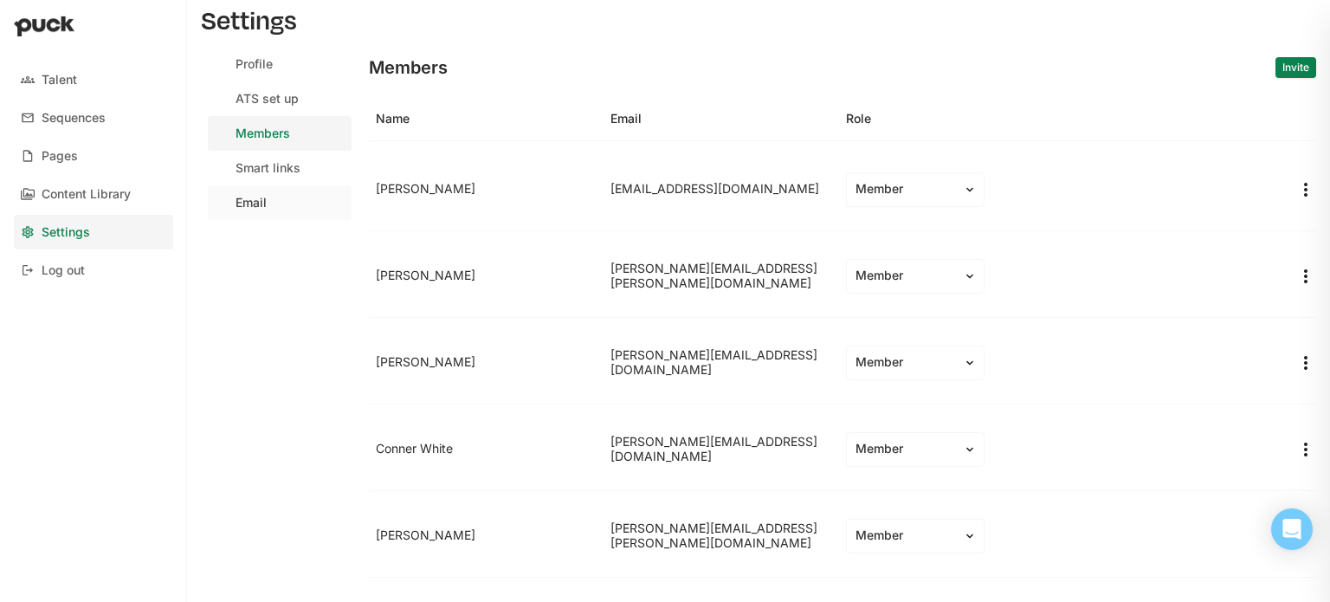
click at [268, 196] on link "Email" at bounding box center [280, 202] width 144 height 35
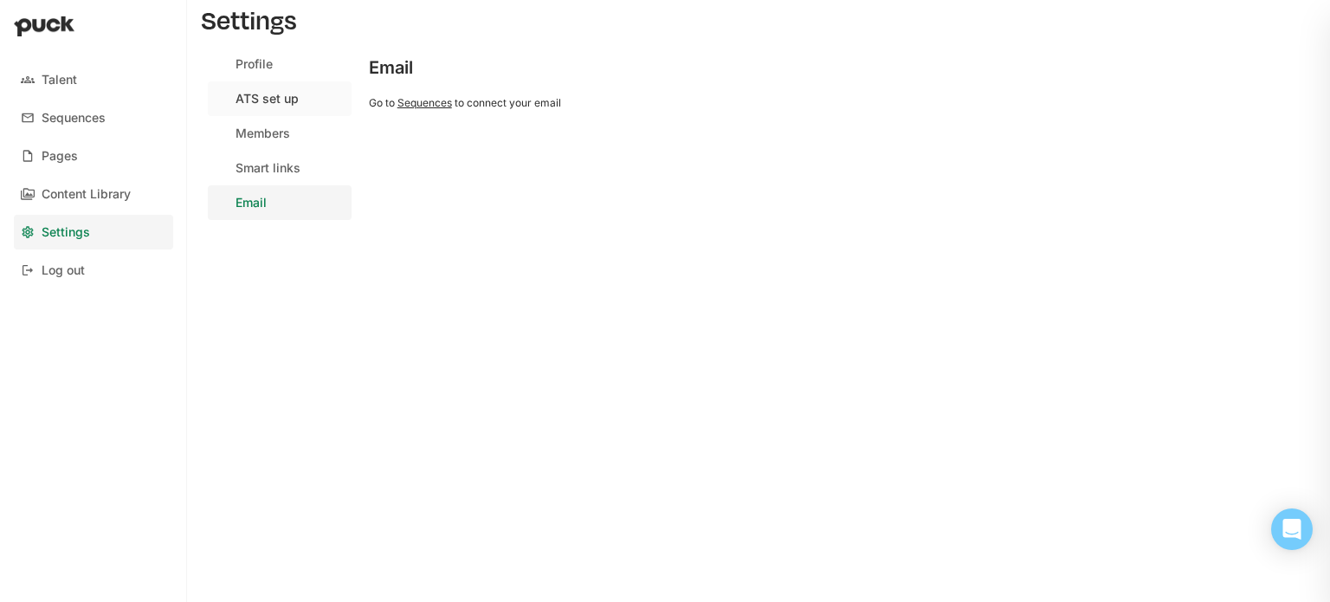
click at [274, 106] on link "ATS set up" at bounding box center [280, 98] width 144 height 35
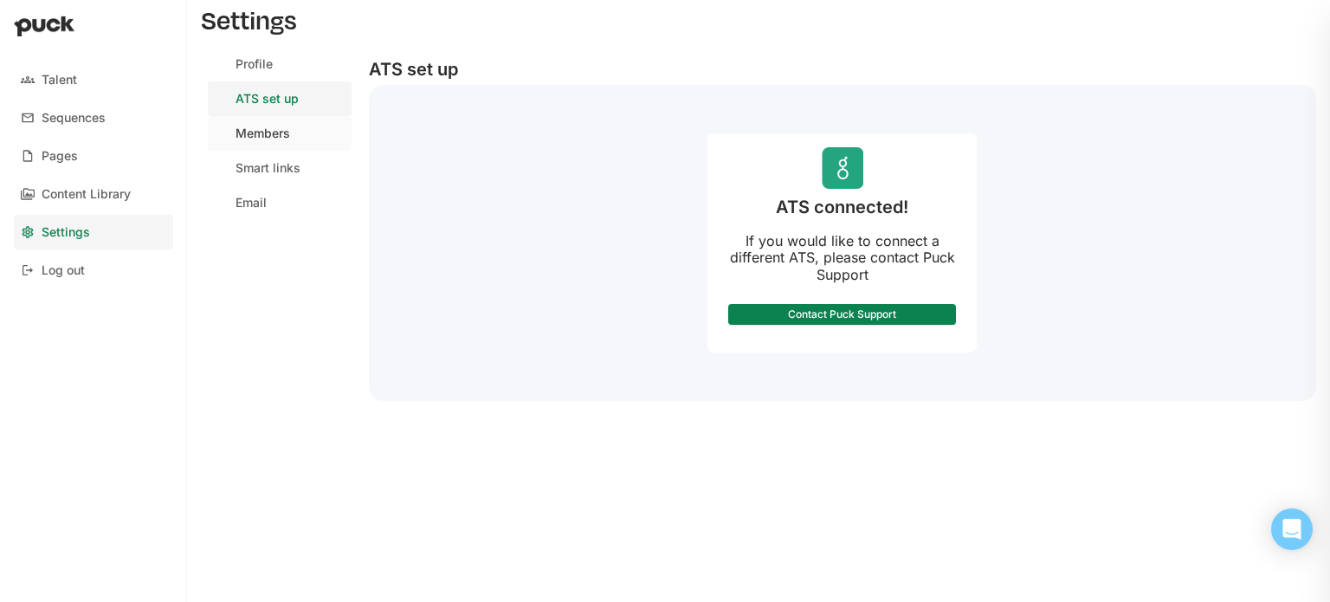
click at [266, 146] on link "Members" at bounding box center [280, 133] width 144 height 35
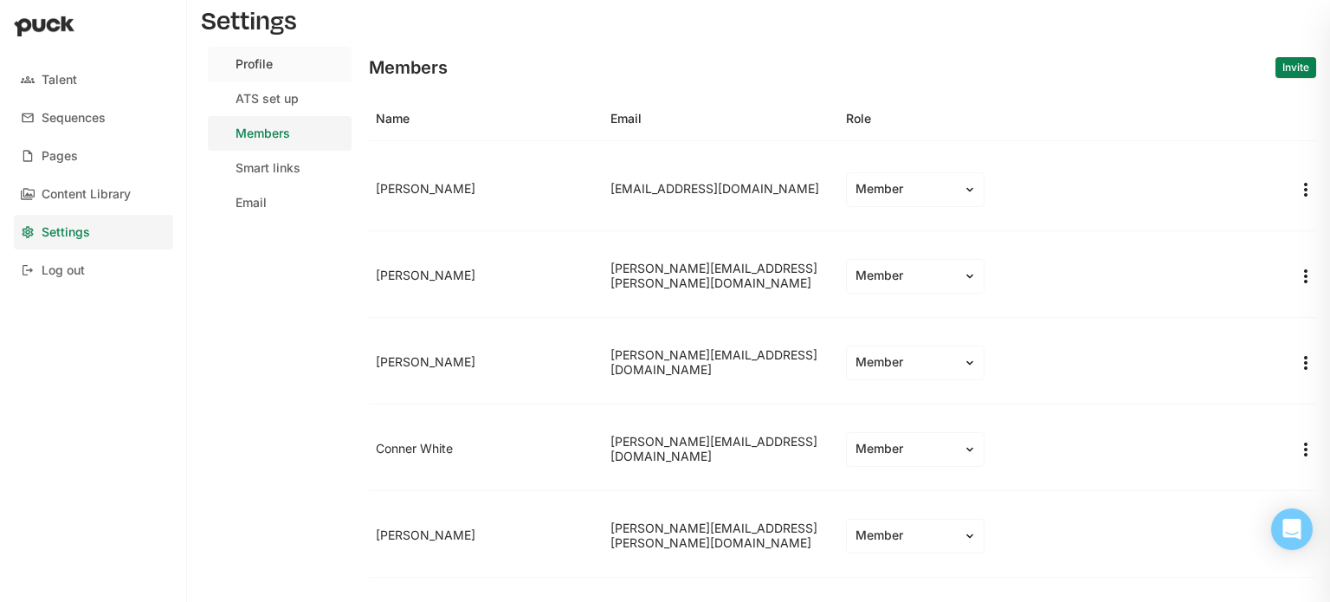
click at [248, 68] on div "Profile" at bounding box center [253, 64] width 37 height 15
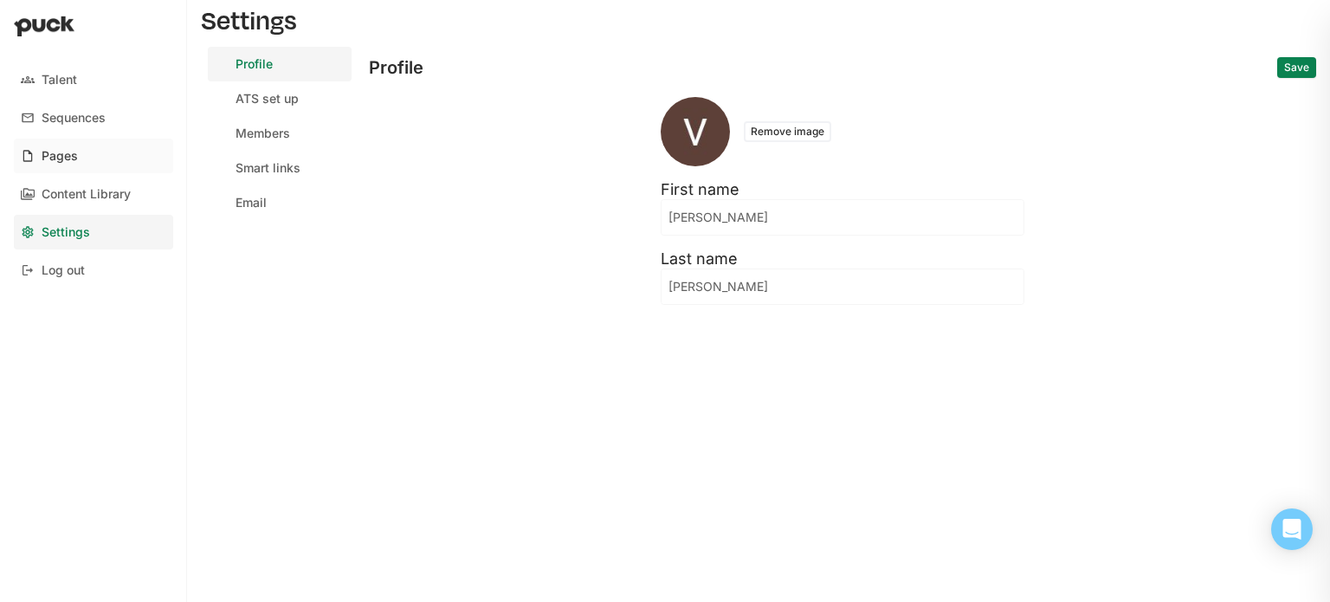
click at [68, 151] on div "Pages" at bounding box center [60, 156] width 36 height 15
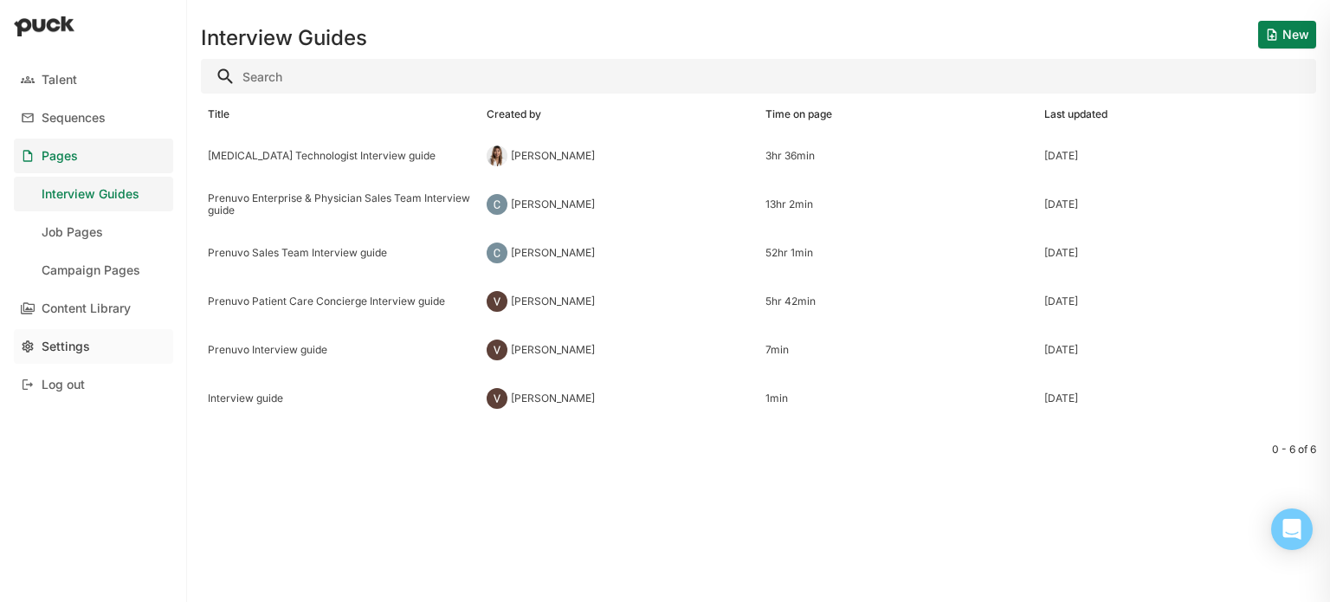
click at [83, 350] on div "Settings" at bounding box center [66, 346] width 48 height 15
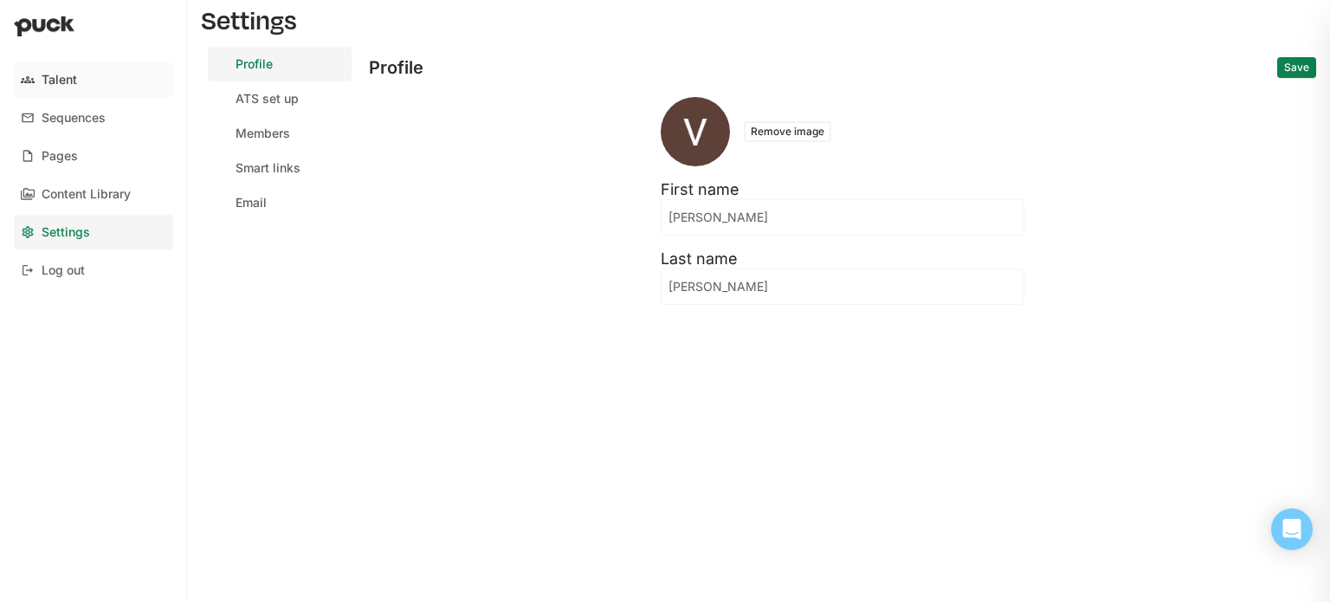
click at [62, 70] on link "Talent" at bounding box center [93, 79] width 159 height 35
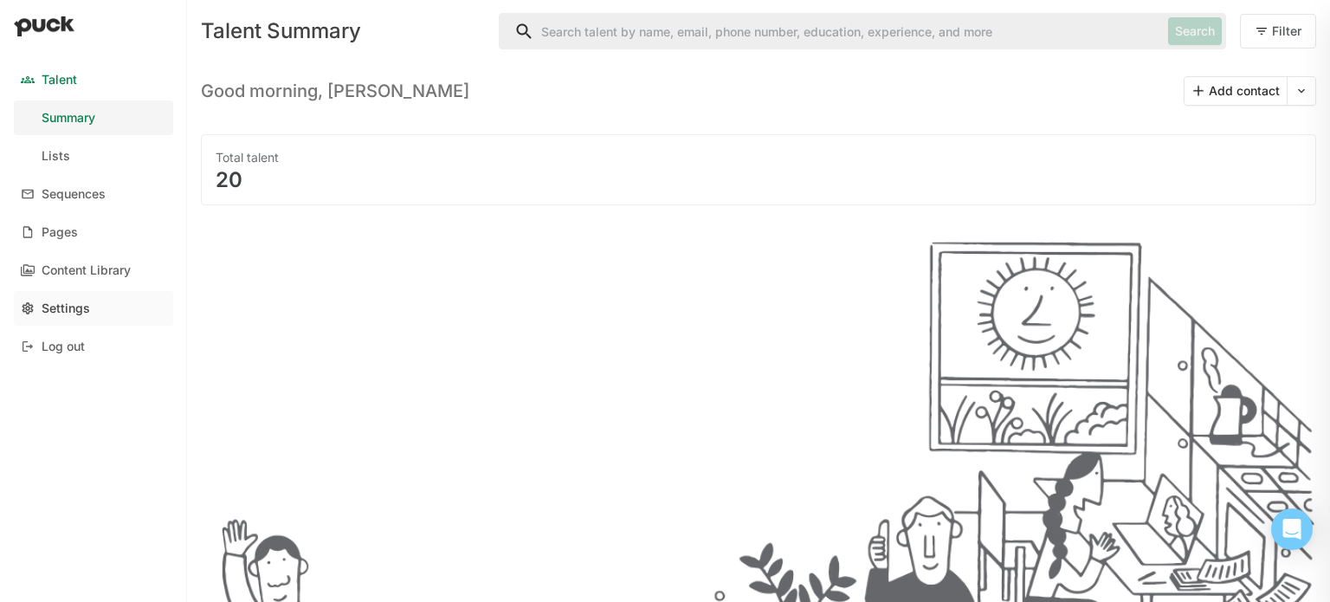
click at [86, 301] on div "Settings" at bounding box center [66, 308] width 48 height 15
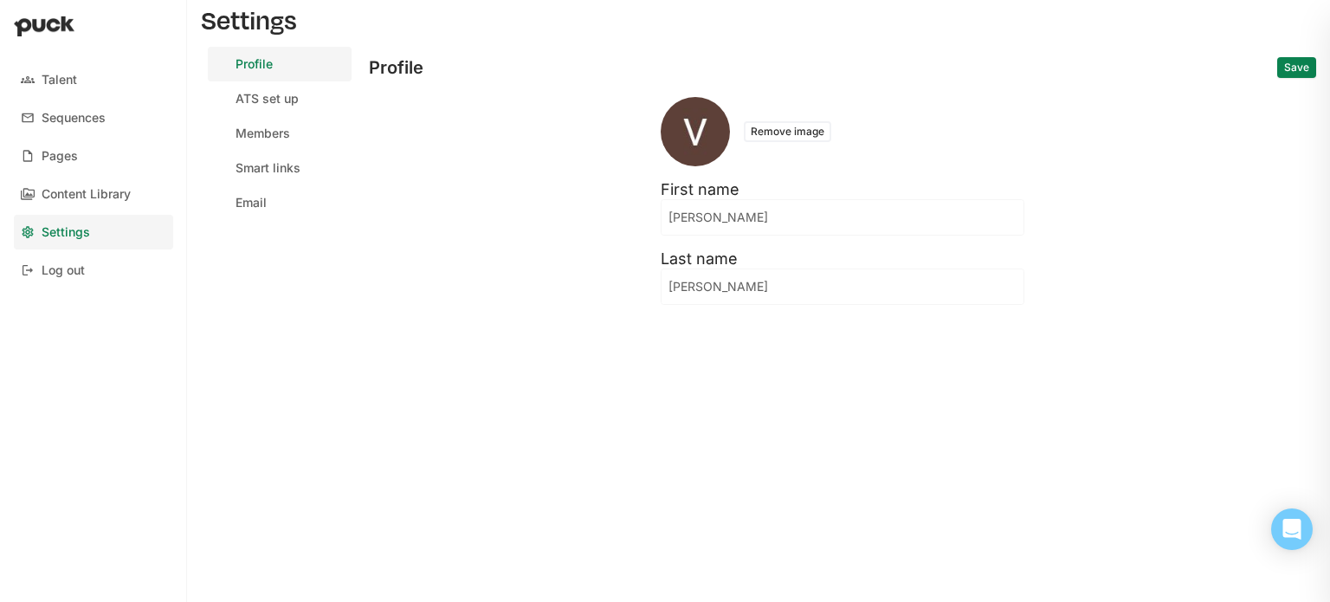
click at [34, 27] on img at bounding box center [44, 26] width 61 height 21
click at [77, 162] on link "Pages" at bounding box center [93, 156] width 159 height 35
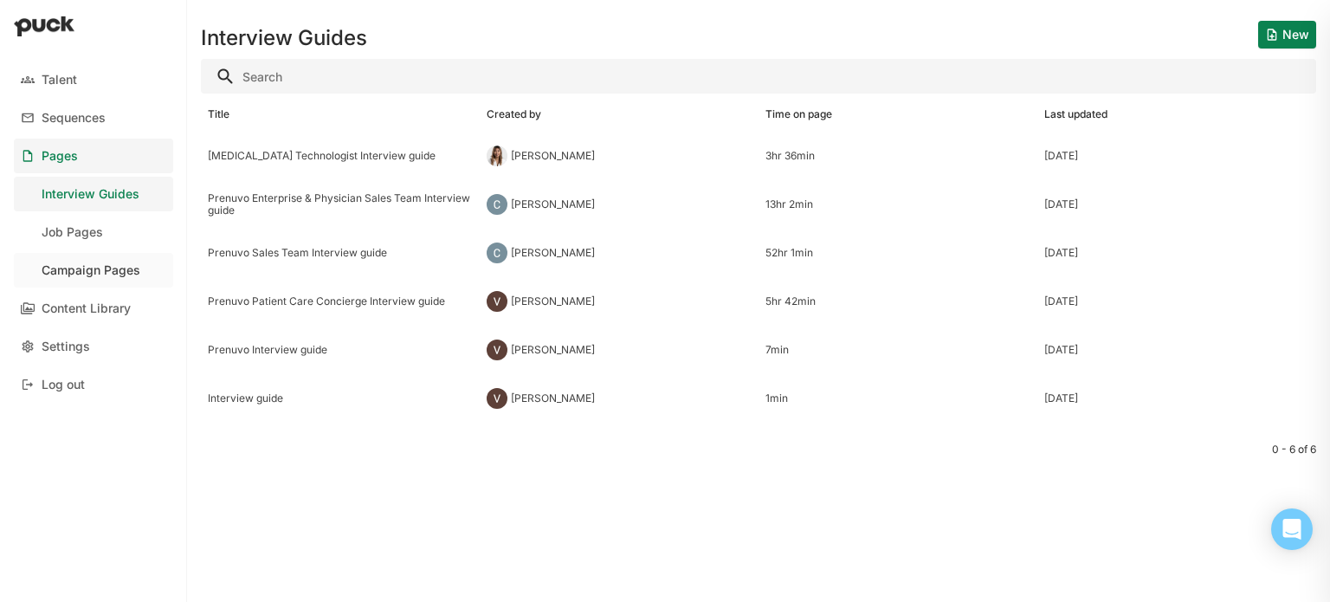
click at [77, 274] on div "Campaign Pages" at bounding box center [91, 270] width 99 height 15
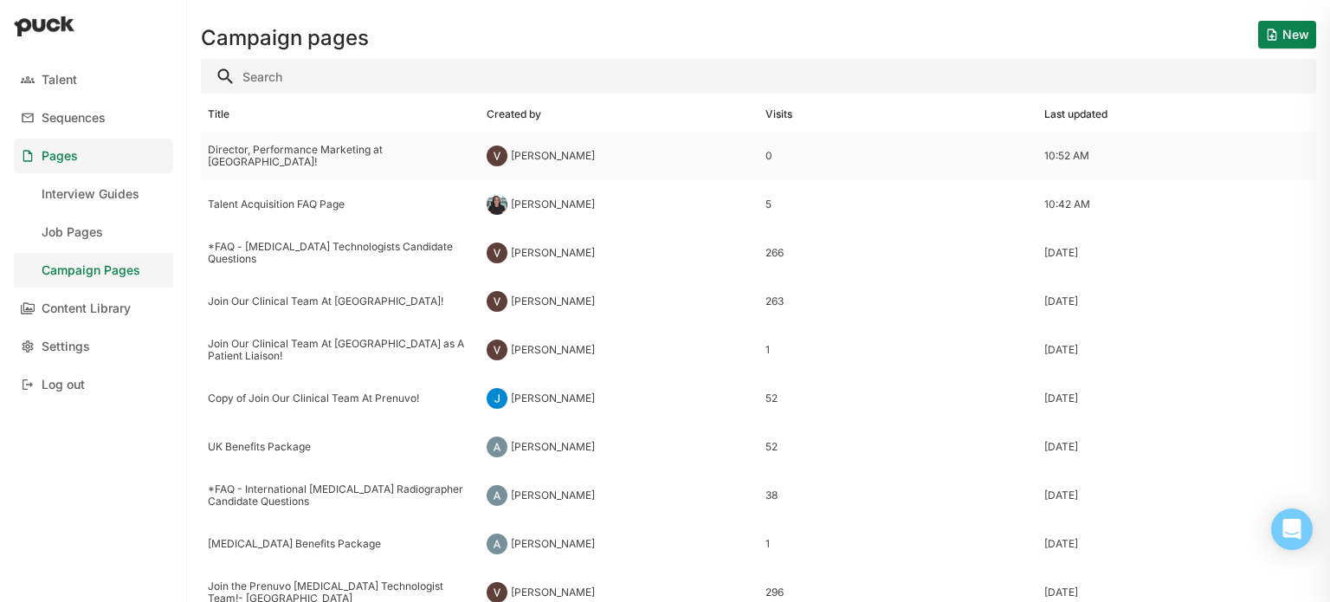
click at [493, 151] on img at bounding box center [497, 155] width 21 height 21
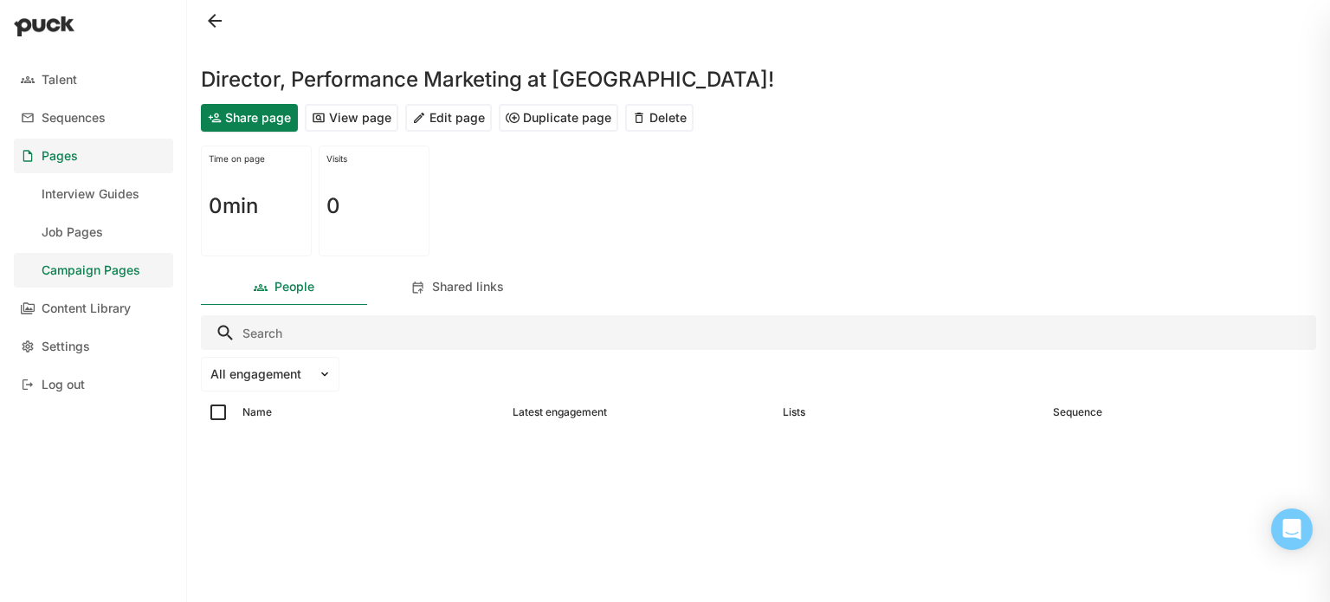
click at [244, 116] on button "Share page" at bounding box center [249, 118] width 97 height 28
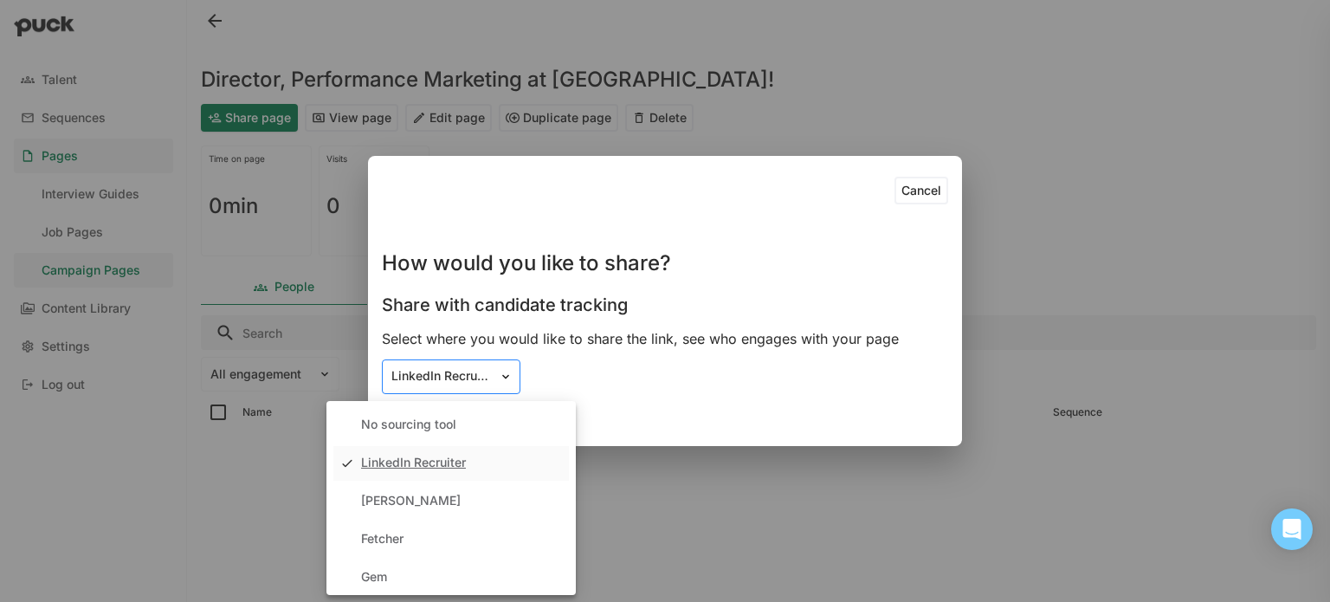
click at [497, 367] on div "LinkedIn Recruiter" at bounding box center [441, 376] width 116 height 18
click at [876, 98] on div "Cancel How would you like to share? Share with candidate tracking Select where …" at bounding box center [665, 301] width 1330 height 602
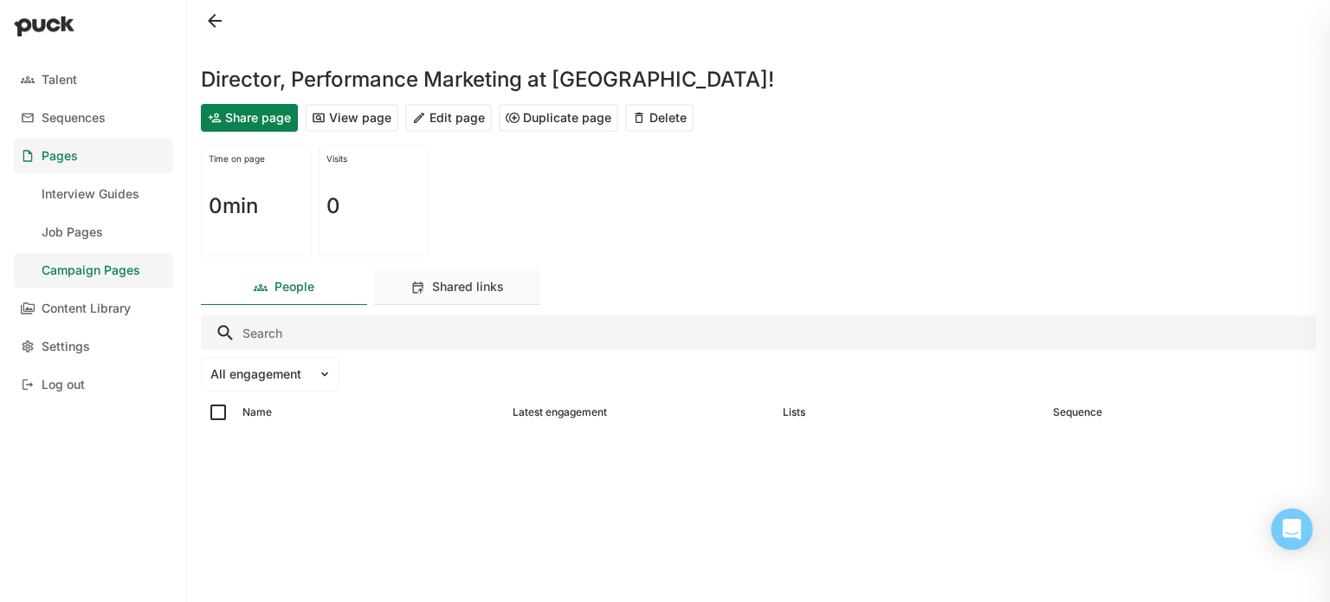
click at [442, 292] on div "Shared links" at bounding box center [468, 287] width 72 height 15
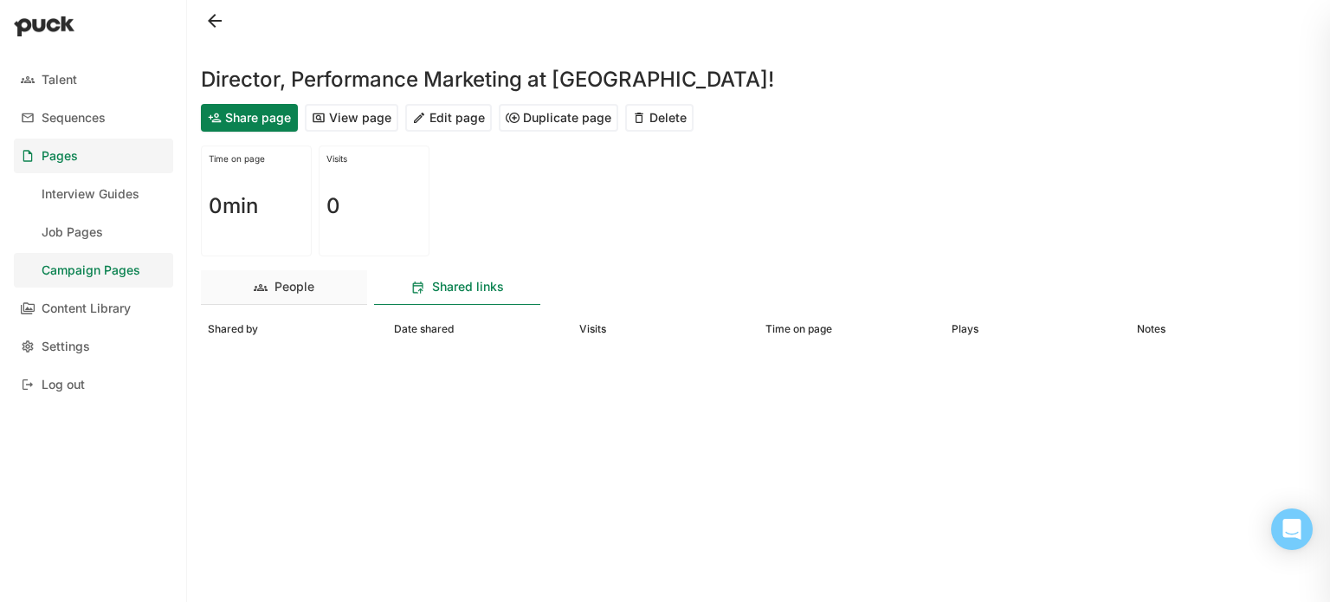
click at [252, 280] on div "People" at bounding box center [284, 287] width 166 height 35
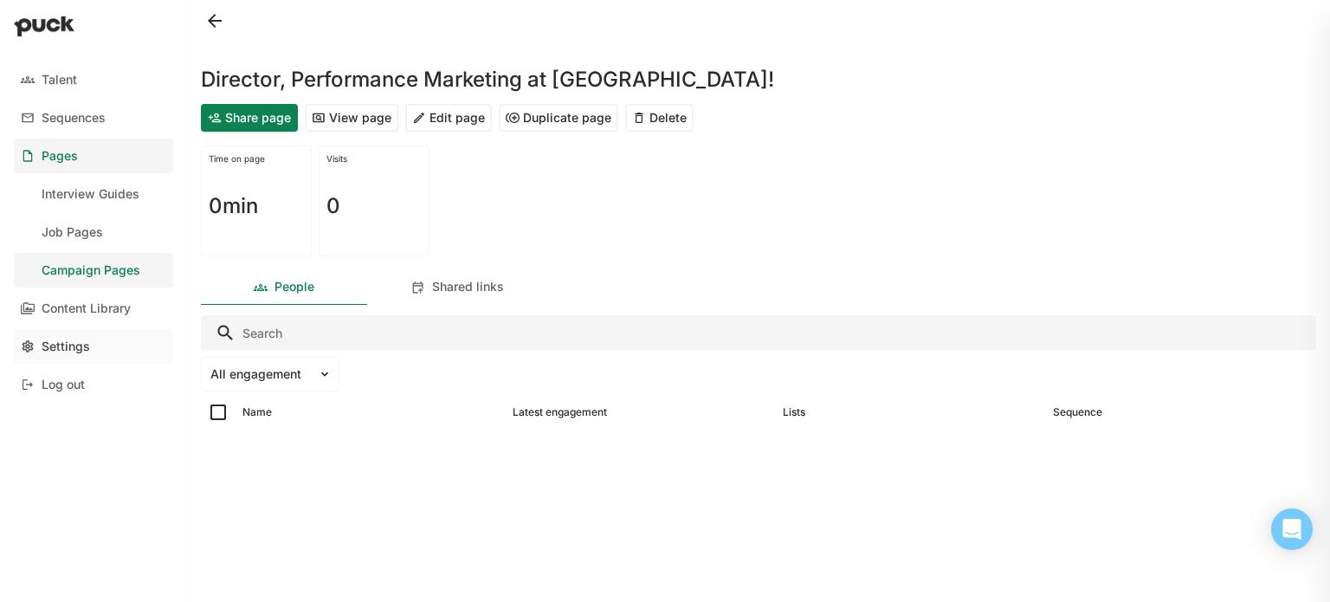
click at [91, 346] on link "Settings" at bounding box center [93, 346] width 159 height 35
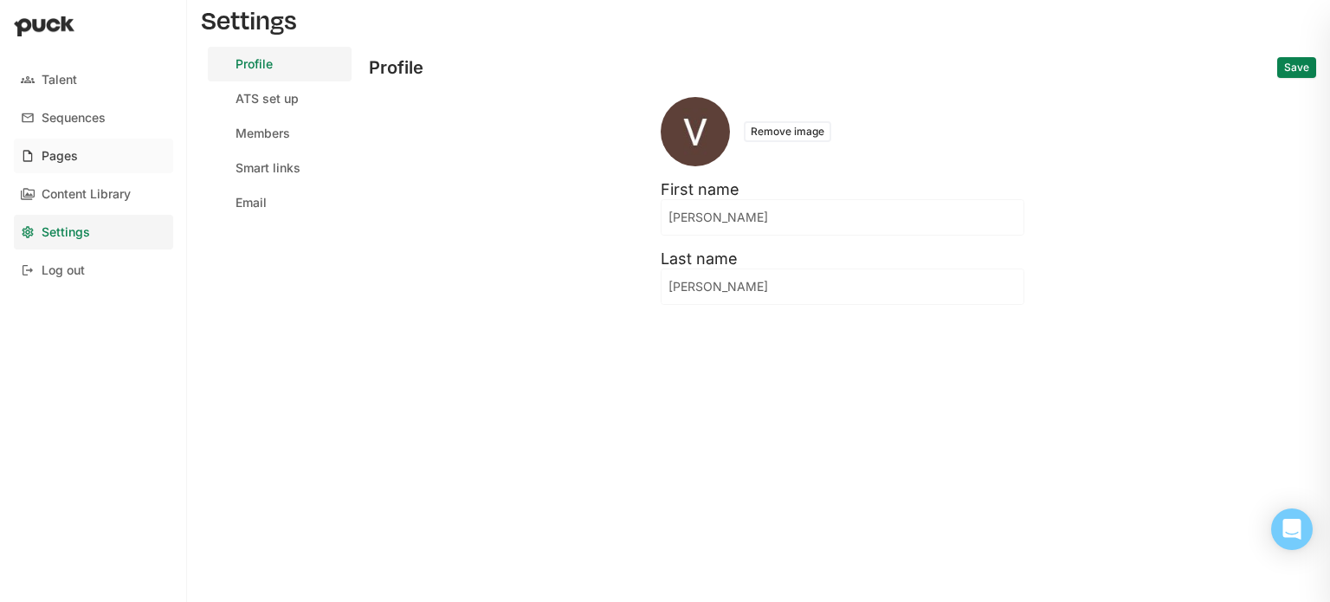
click at [91, 159] on link "Pages" at bounding box center [93, 156] width 159 height 35
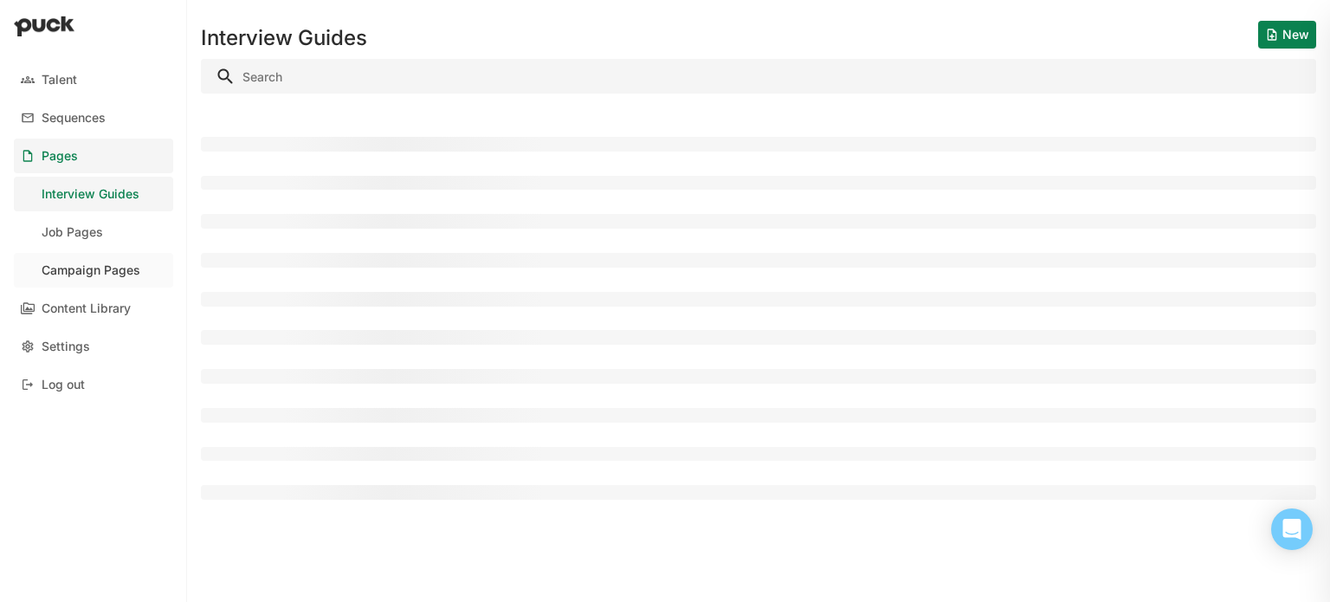
click at [84, 266] on div "Campaign Pages" at bounding box center [91, 270] width 99 height 15
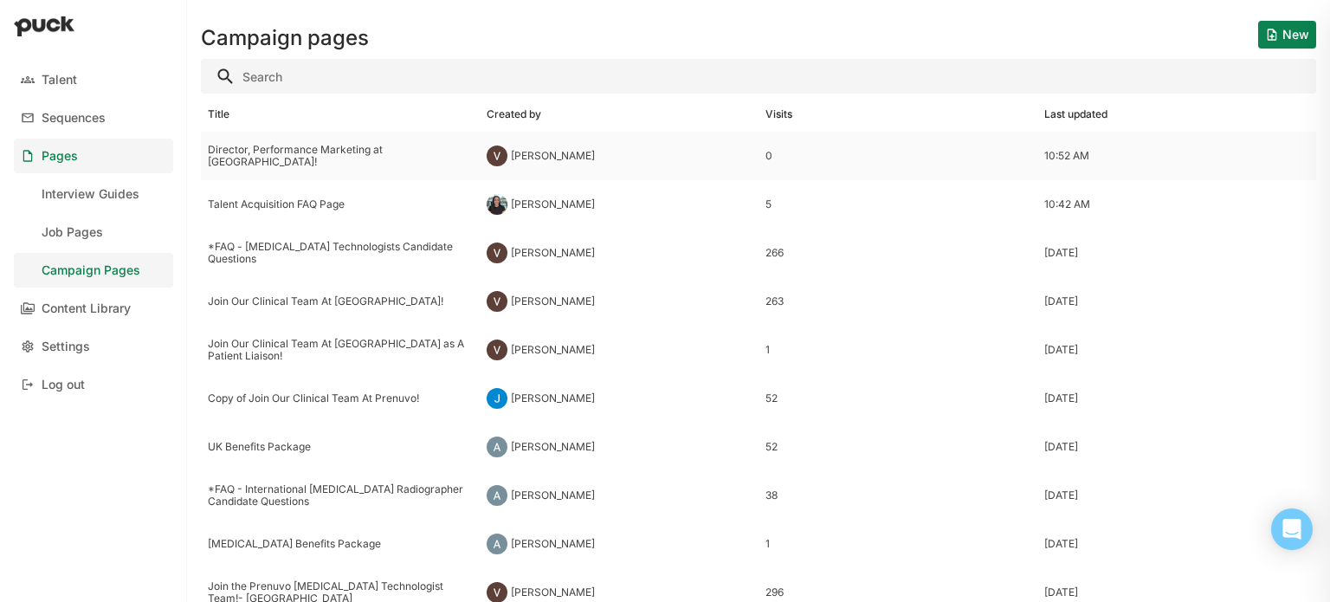
click at [1067, 155] on div "10:52 AM" at bounding box center [1066, 156] width 45 height 12
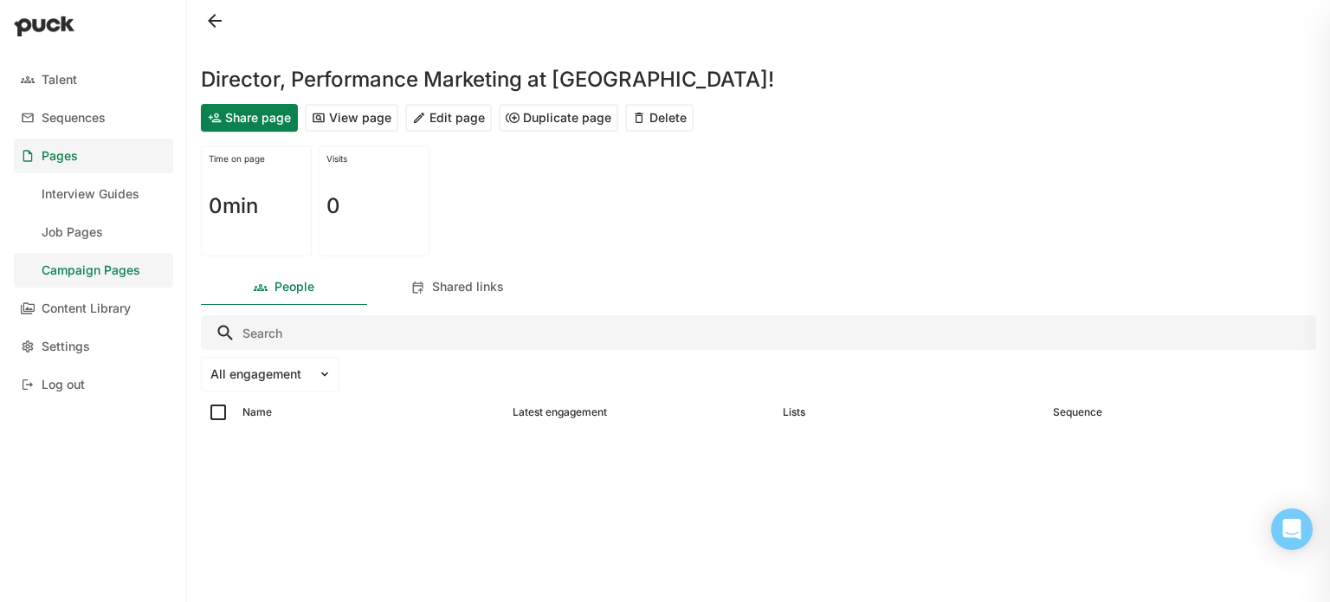
click at [126, 264] on div "Campaign Pages" at bounding box center [91, 270] width 99 height 15
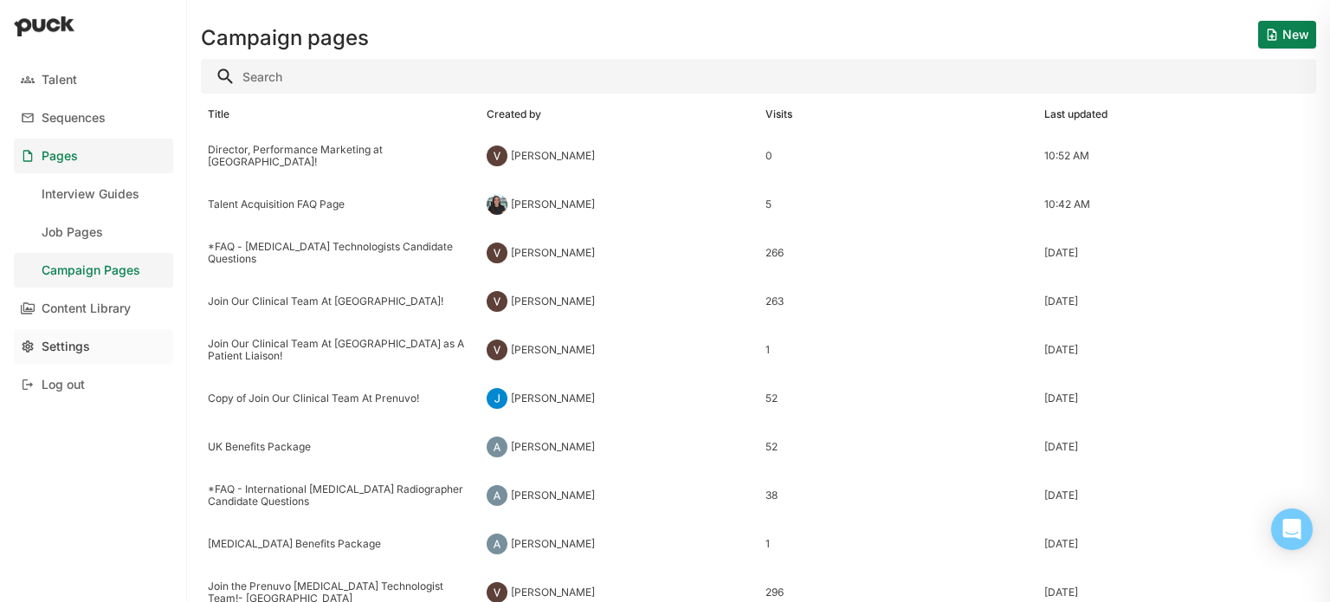
click at [82, 352] on div "Settings" at bounding box center [66, 346] width 48 height 15
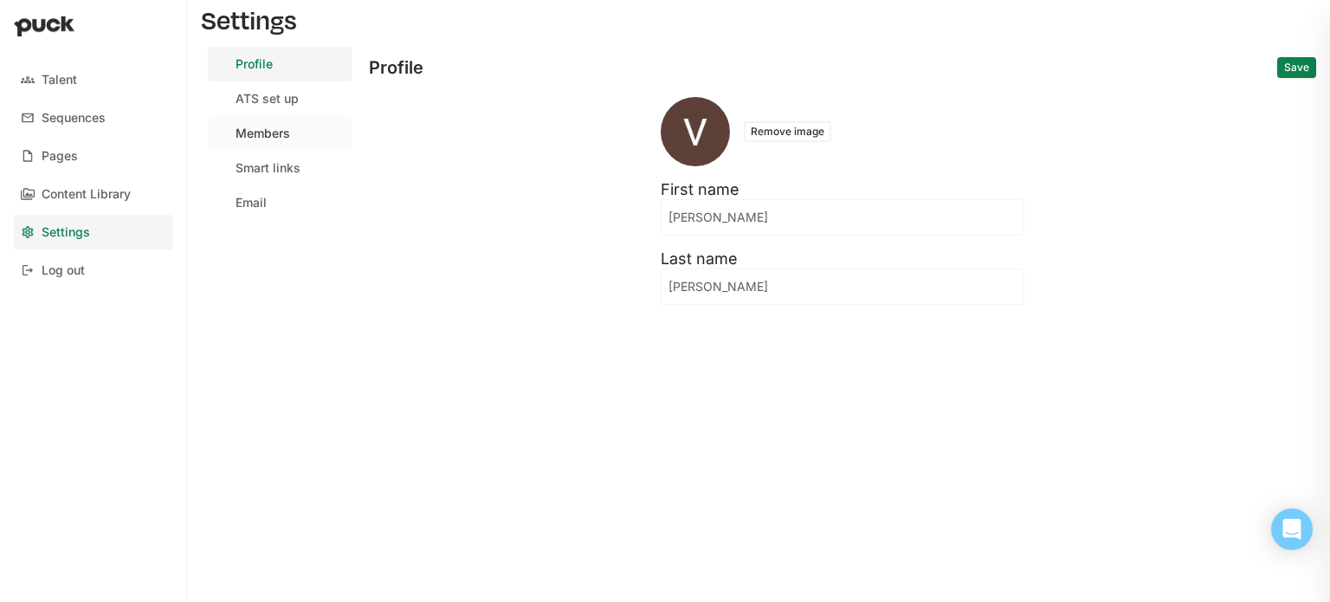
click at [270, 137] on div "Members" at bounding box center [262, 133] width 55 height 15
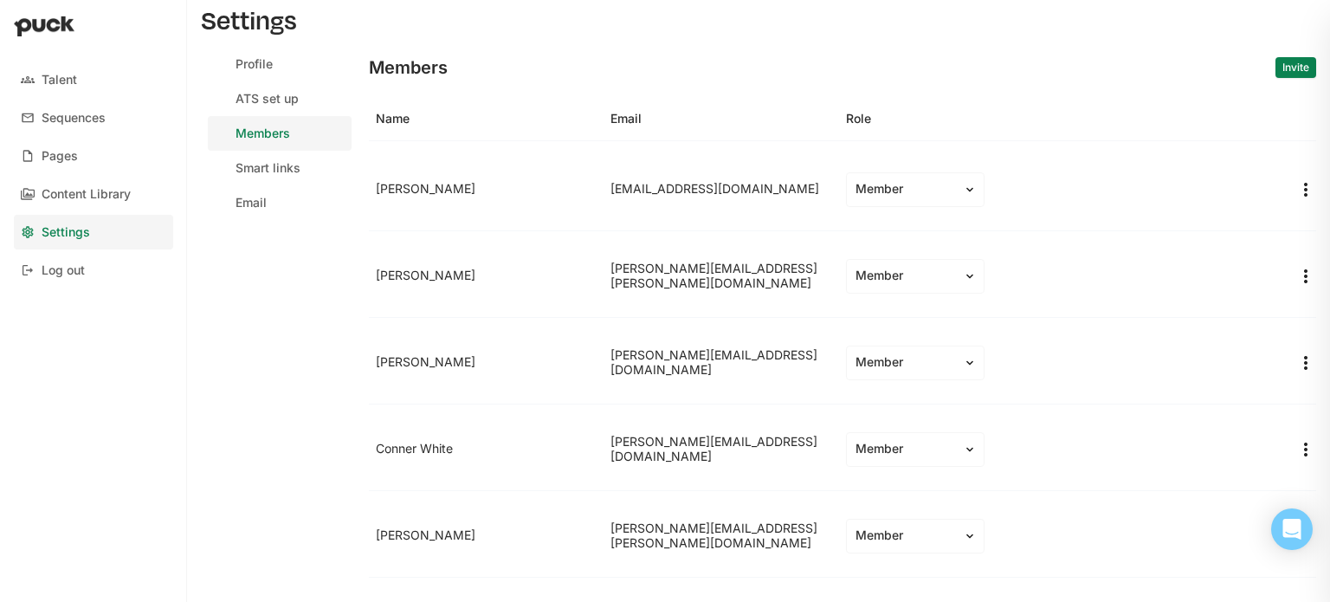
click at [1295, 190] on img "More options" at bounding box center [1305, 189] width 21 height 21
click at [1087, 58] on div "Members Invite" at bounding box center [842, 68] width 947 height 42
